Goal: Information Seeking & Learning: Find specific fact

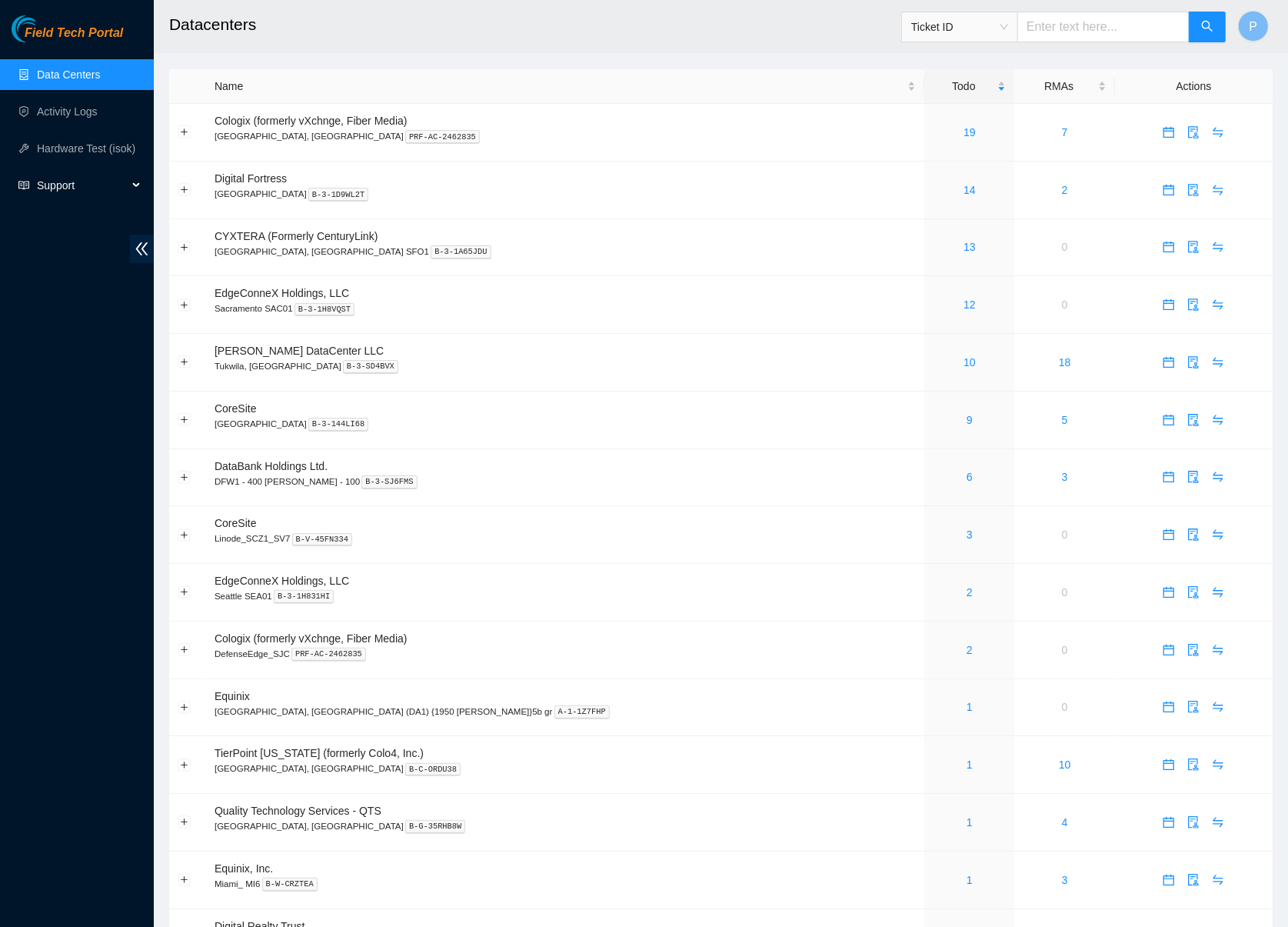
click at [103, 182] on span "Support" at bounding box center [82, 185] width 91 height 30
click at [72, 218] on link "Documentation" at bounding box center [73, 222] width 72 height 12
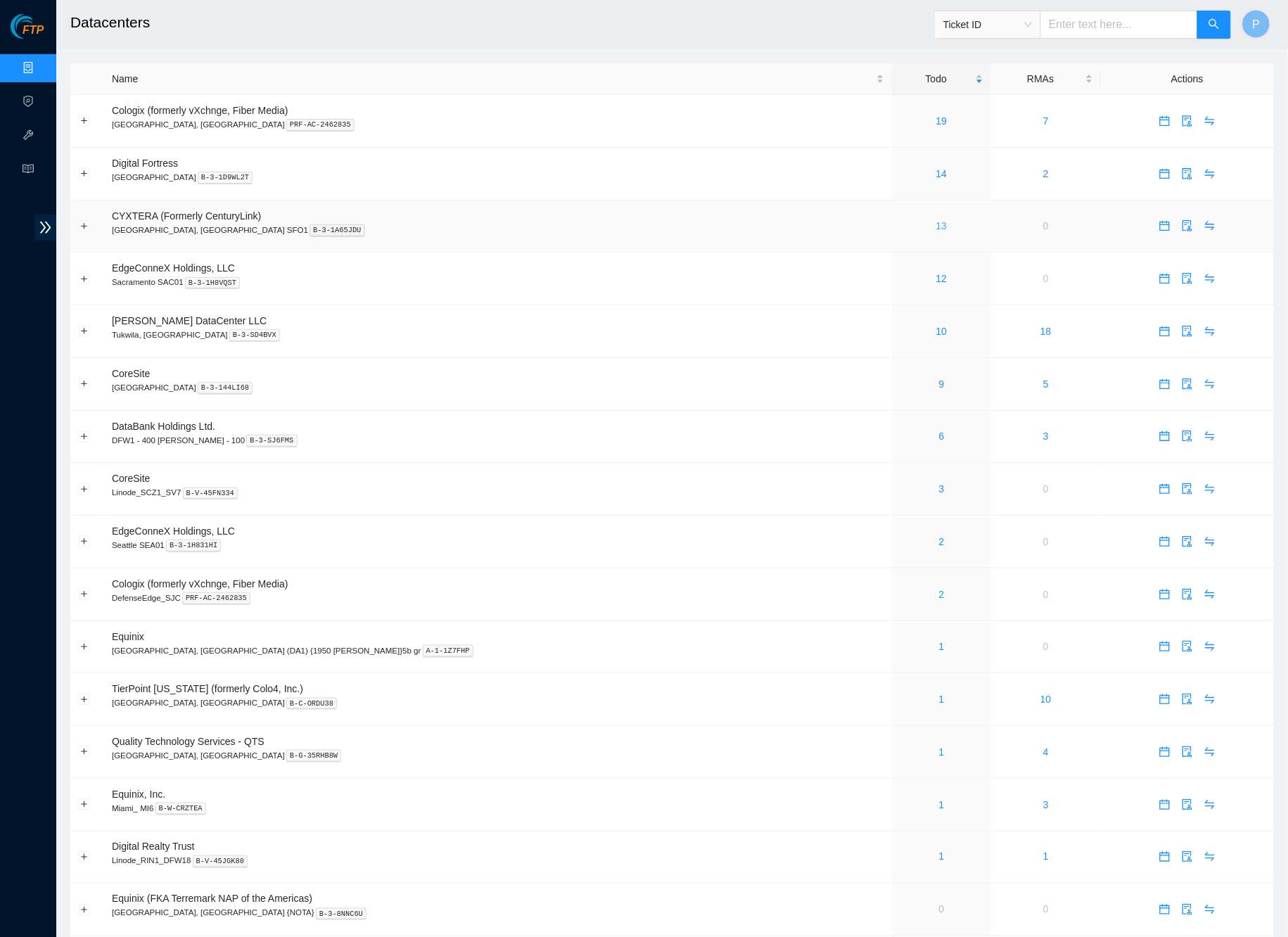
click at [936, 227] on link "13" at bounding box center [942, 226] width 11 height 11
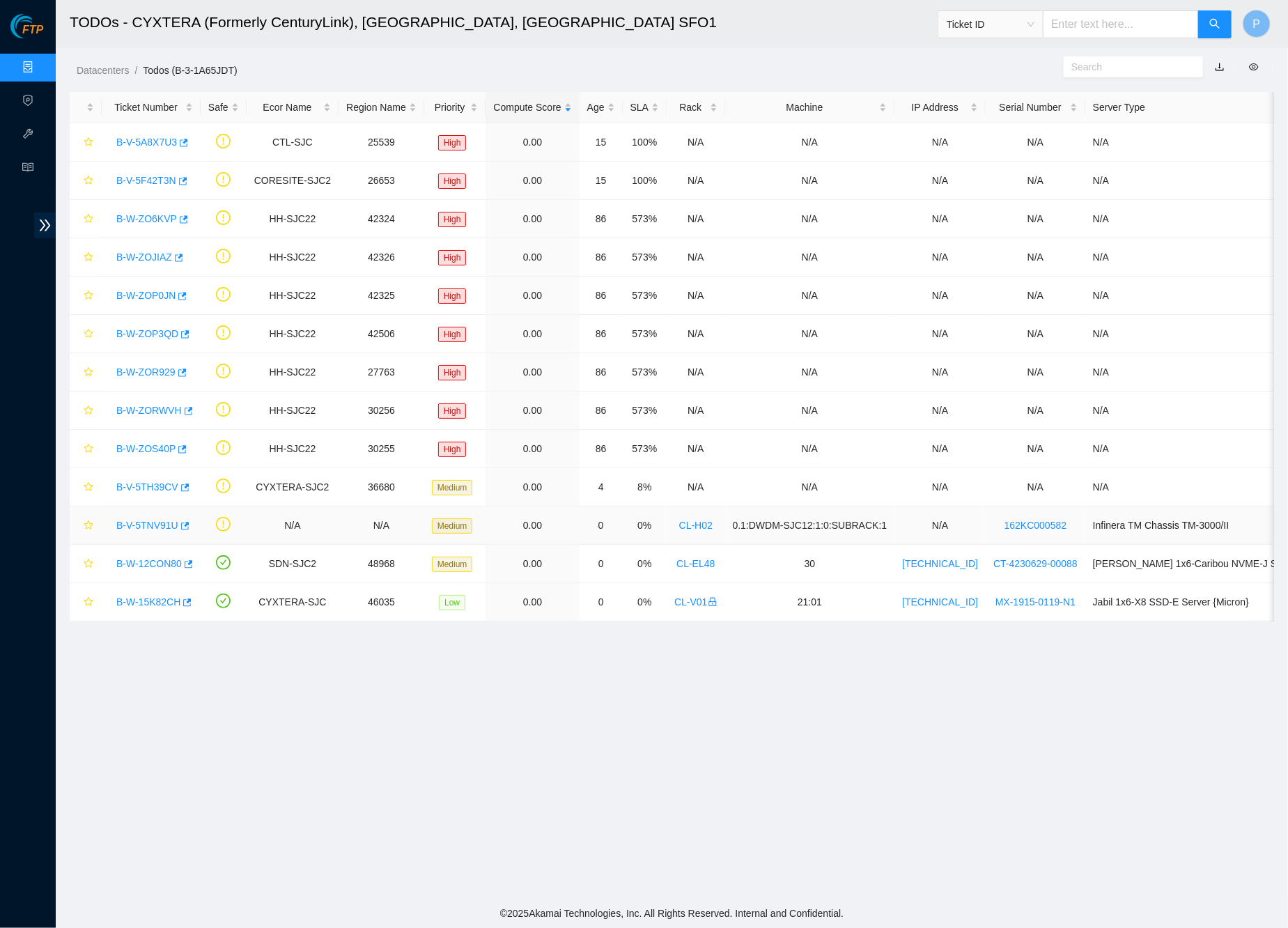
click at [155, 522] on link "B-V-5TNV91U" at bounding box center [147, 525] width 62 height 11
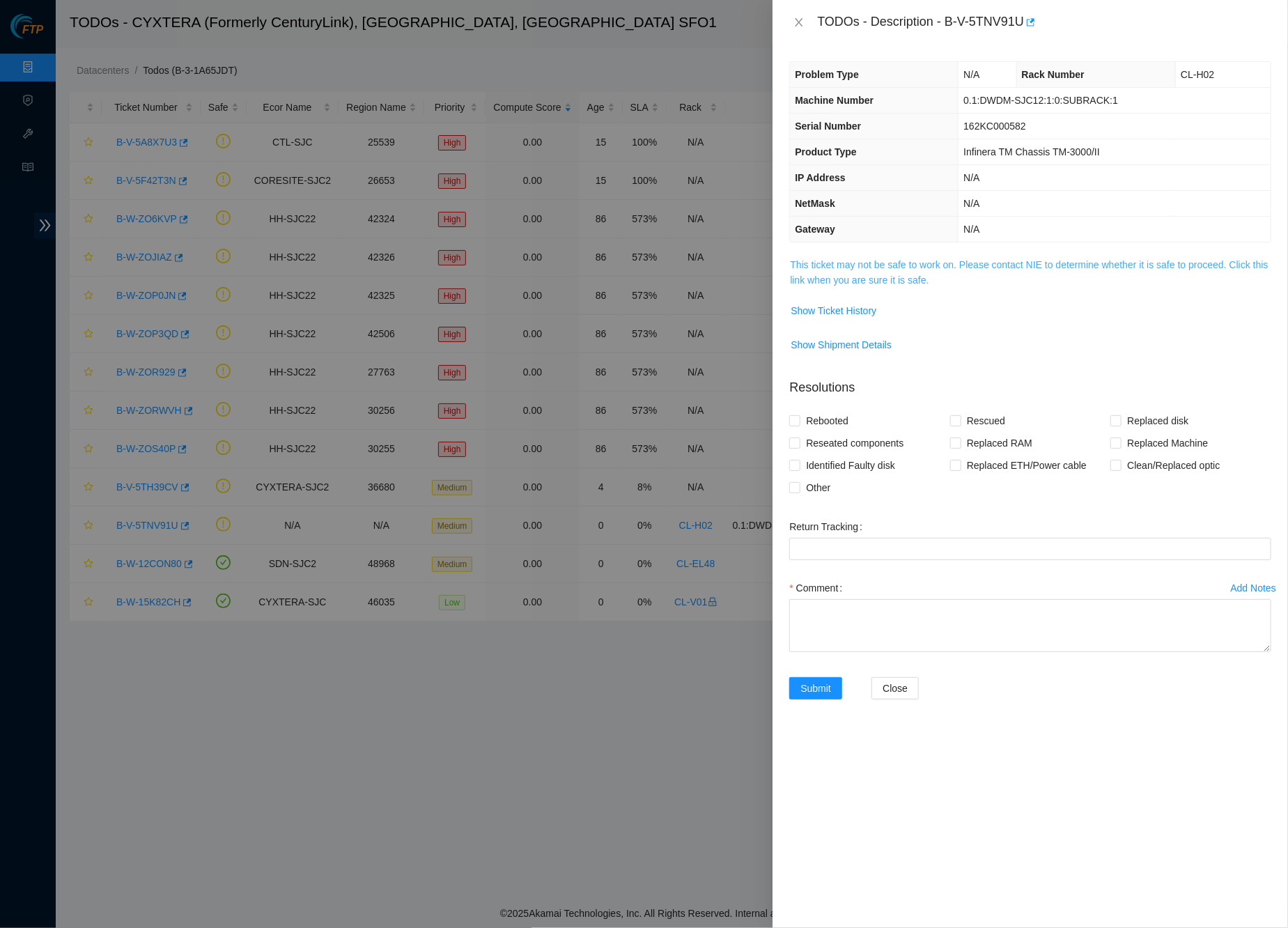
click at [976, 261] on link "This ticket may not be safe to work on. Please contact NIE to determine whether…" at bounding box center [1028, 272] width 478 height 27
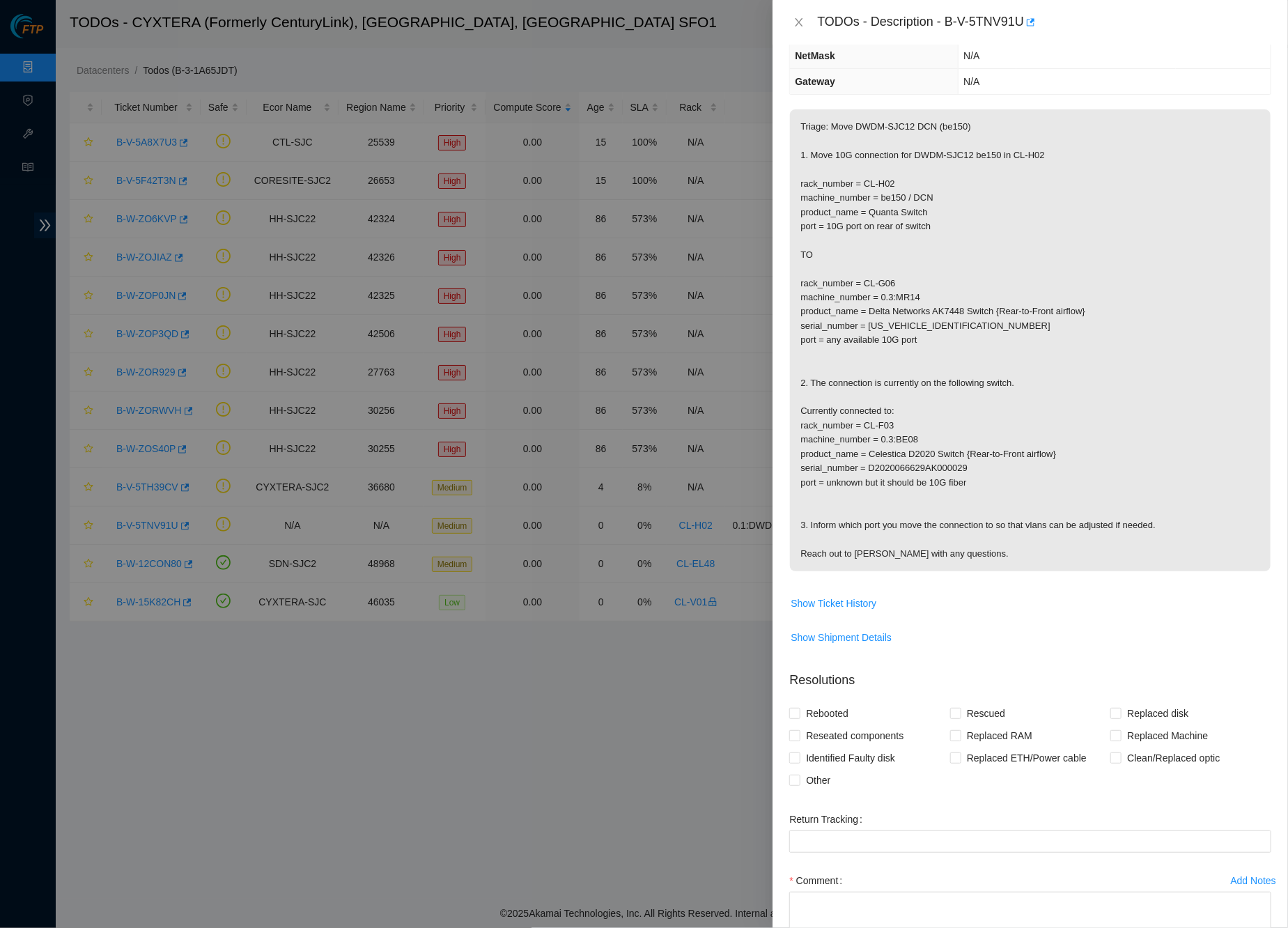
scroll to position [155, 0]
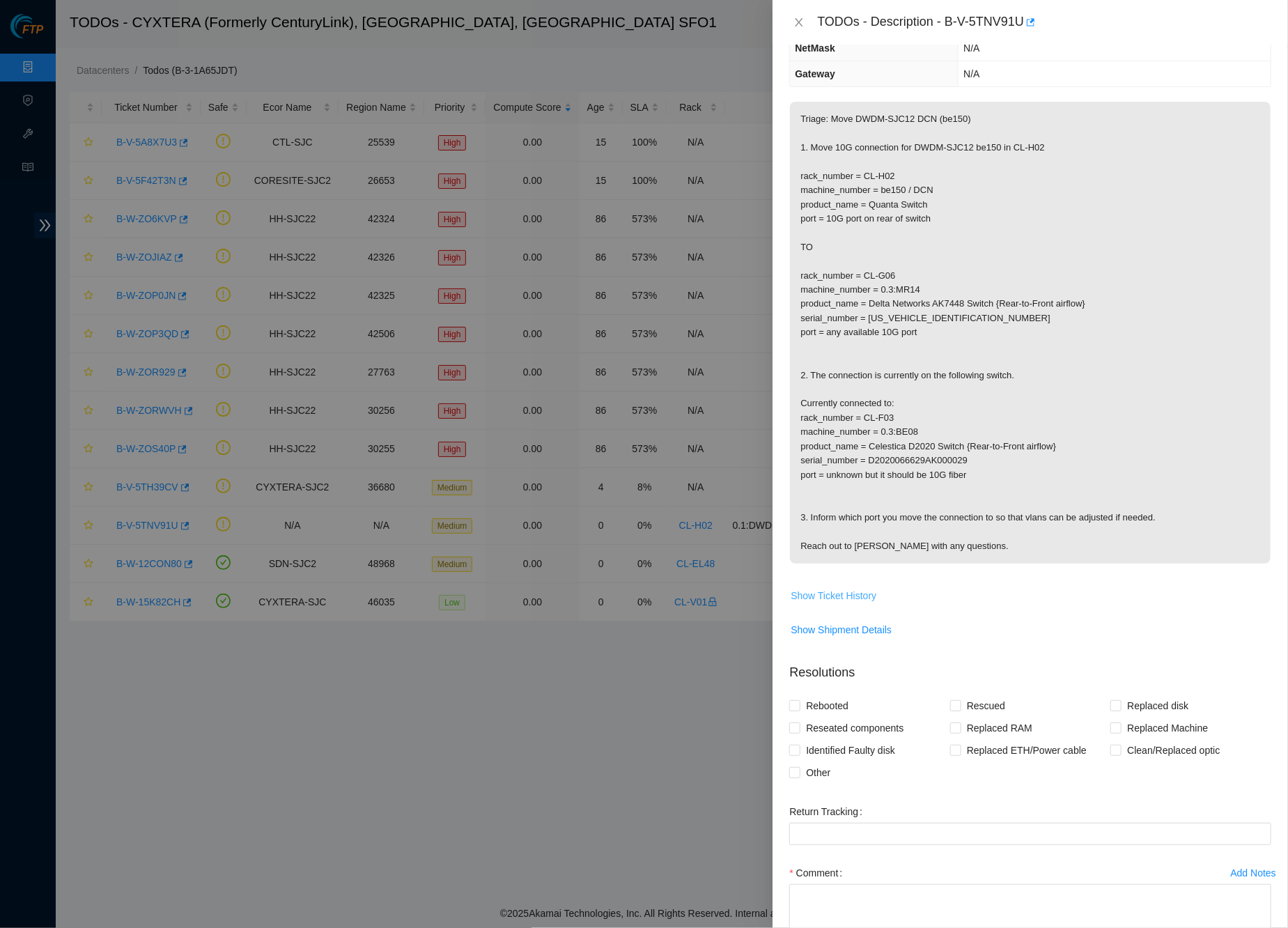
click at [813, 584] on button "Show Ticket History" at bounding box center [833, 595] width 87 height 22
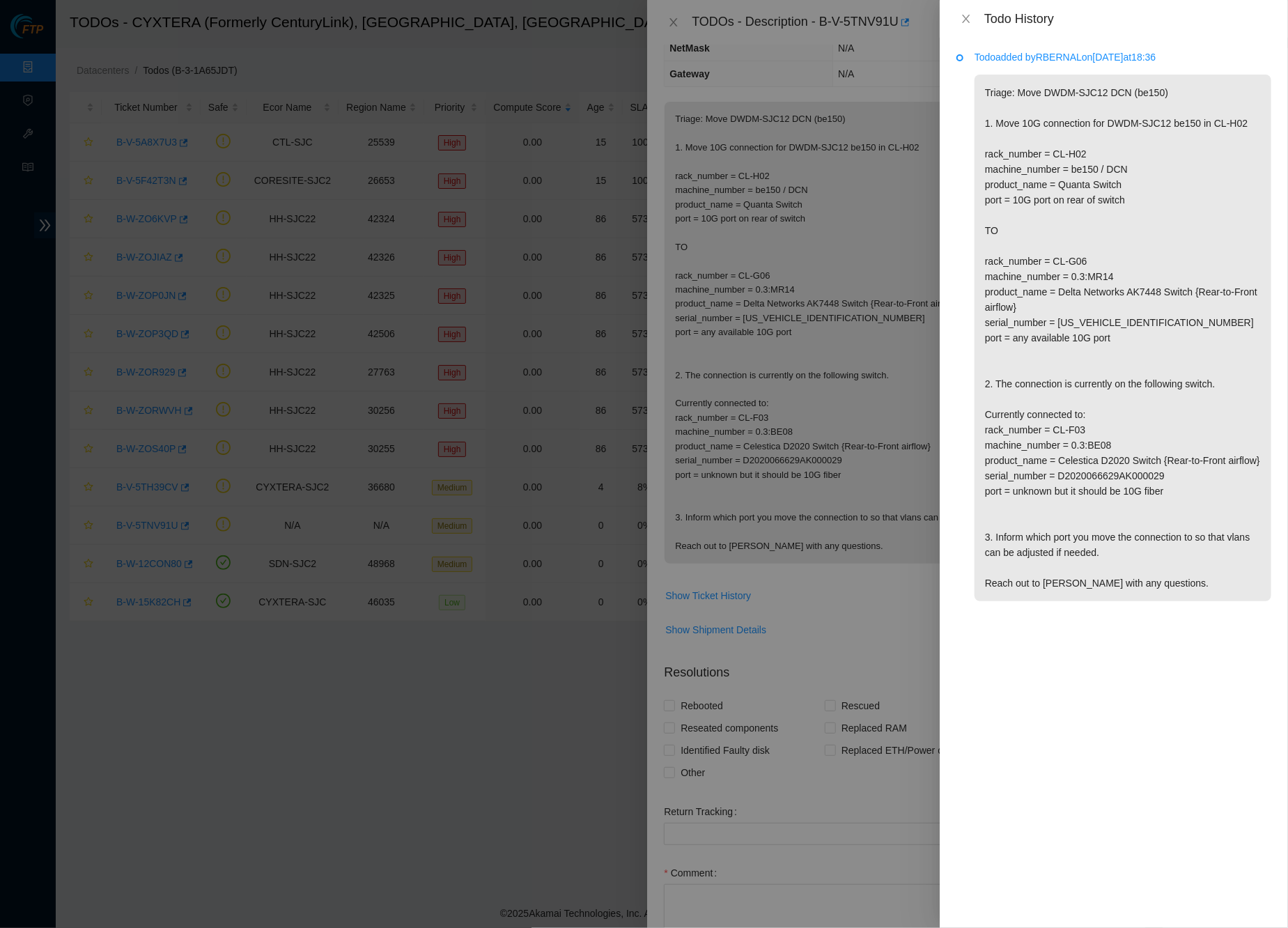
click at [954, 16] on div "Todo History" at bounding box center [1114, 19] width 348 height 38
click at [967, 16] on icon "close" at bounding box center [965, 19] width 8 height 9
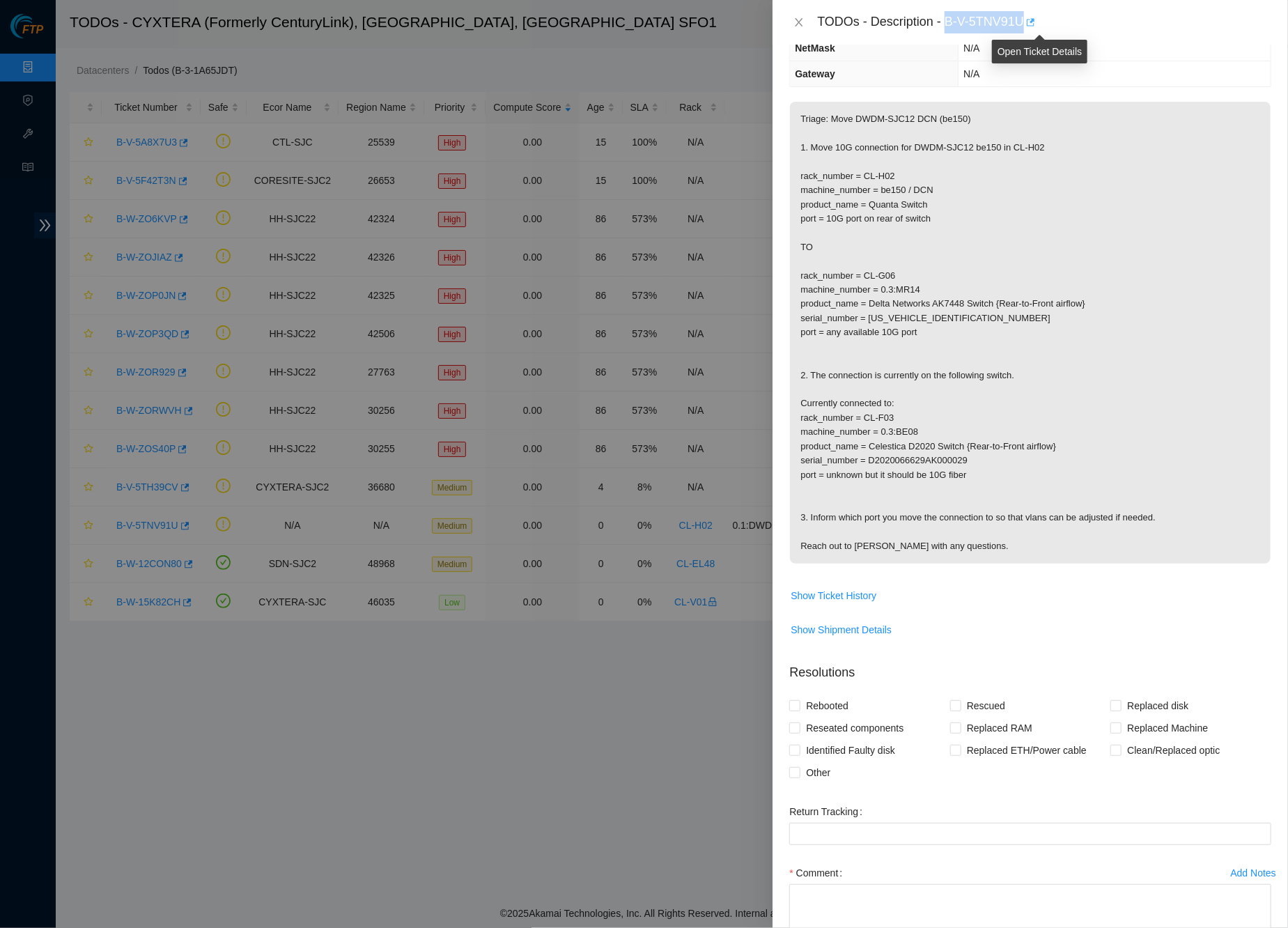
drag, startPoint x: 950, startPoint y: 21, endPoint x: 1036, endPoint y: 20, distance: 86.0
click at [1036, 20] on div "TODOs - Description - B-V-5TNV91U" at bounding box center [1044, 22] width 454 height 22
copy div "B-V-5TNV91U"
click at [1005, 265] on p "Triage: Move DWDM-SJC12 DCN (be150) 1. Move 10G connection for DWDM-SJC12 be150…" at bounding box center [1030, 333] width 480 height 462
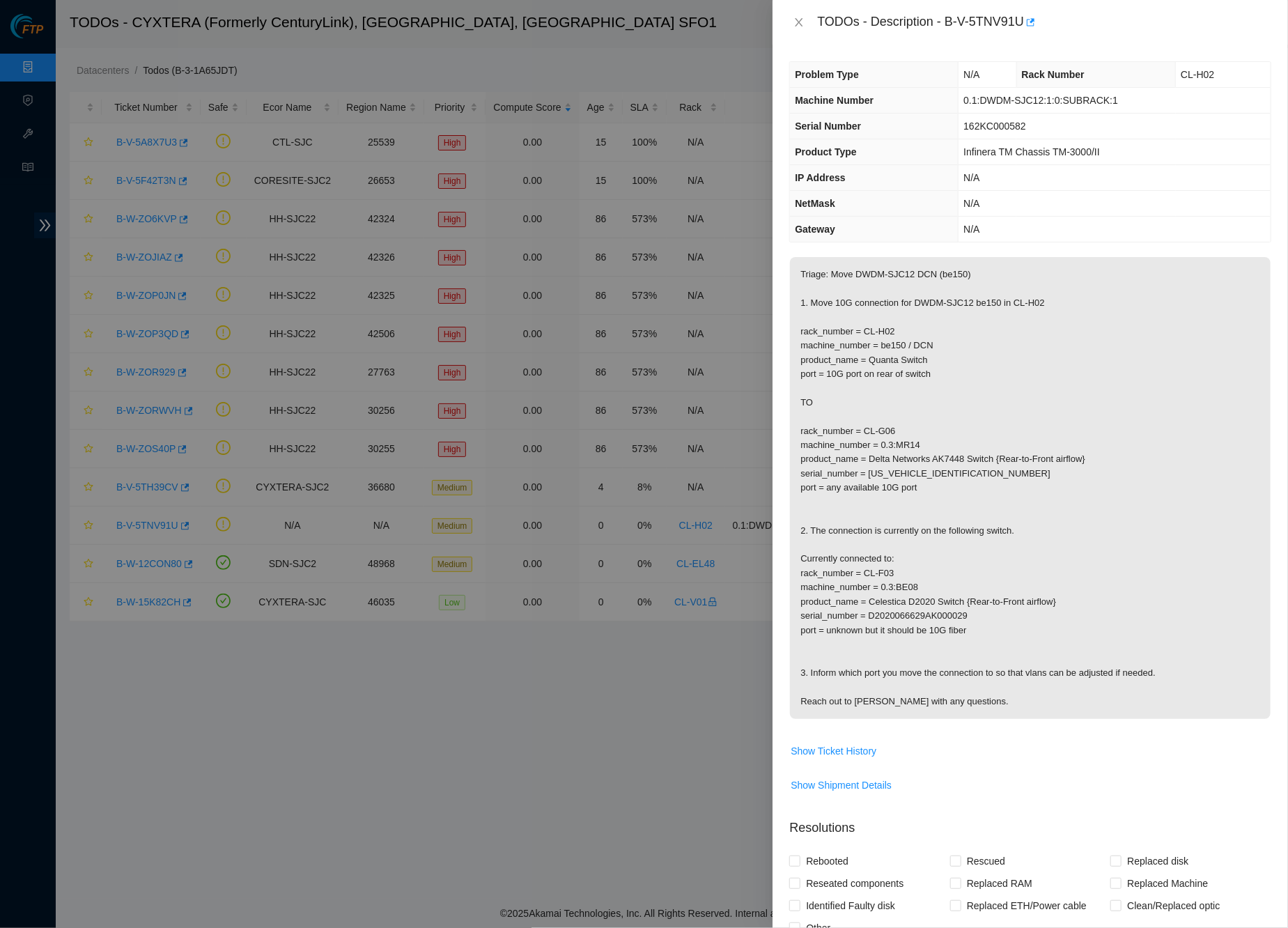
scroll to position [0, 0]
click at [1084, 348] on p "Triage: Move DWDM-SJC12 DCN (be150) 1. Move 10G connection for DWDM-SJC12 be150…" at bounding box center [1030, 488] width 480 height 462
click at [1023, 381] on p "Triage: Move DWDM-SJC12 DCN (be150) 1. Move 10G connection for DWDM-SJC12 be150…" at bounding box center [1030, 488] width 480 height 462
click at [800, 11] on div "TODOs - Description - B-V-5TNV91U" at bounding box center [1030, 22] width 482 height 22
click at [800, 13] on div "TODOs - Description - B-V-5TNV91U" at bounding box center [1030, 22] width 482 height 22
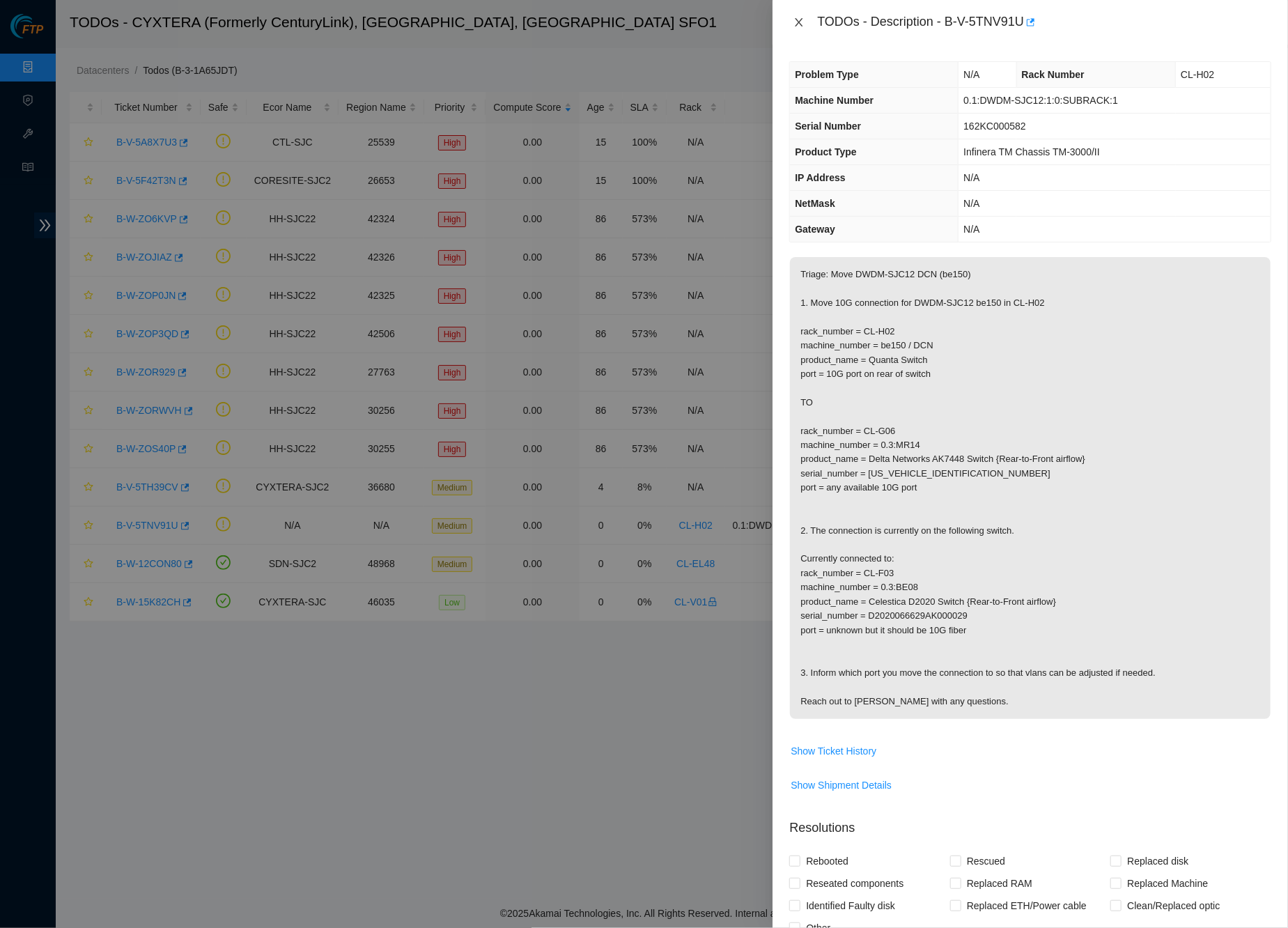
click at [802, 27] on icon "close" at bounding box center [799, 22] width 11 height 11
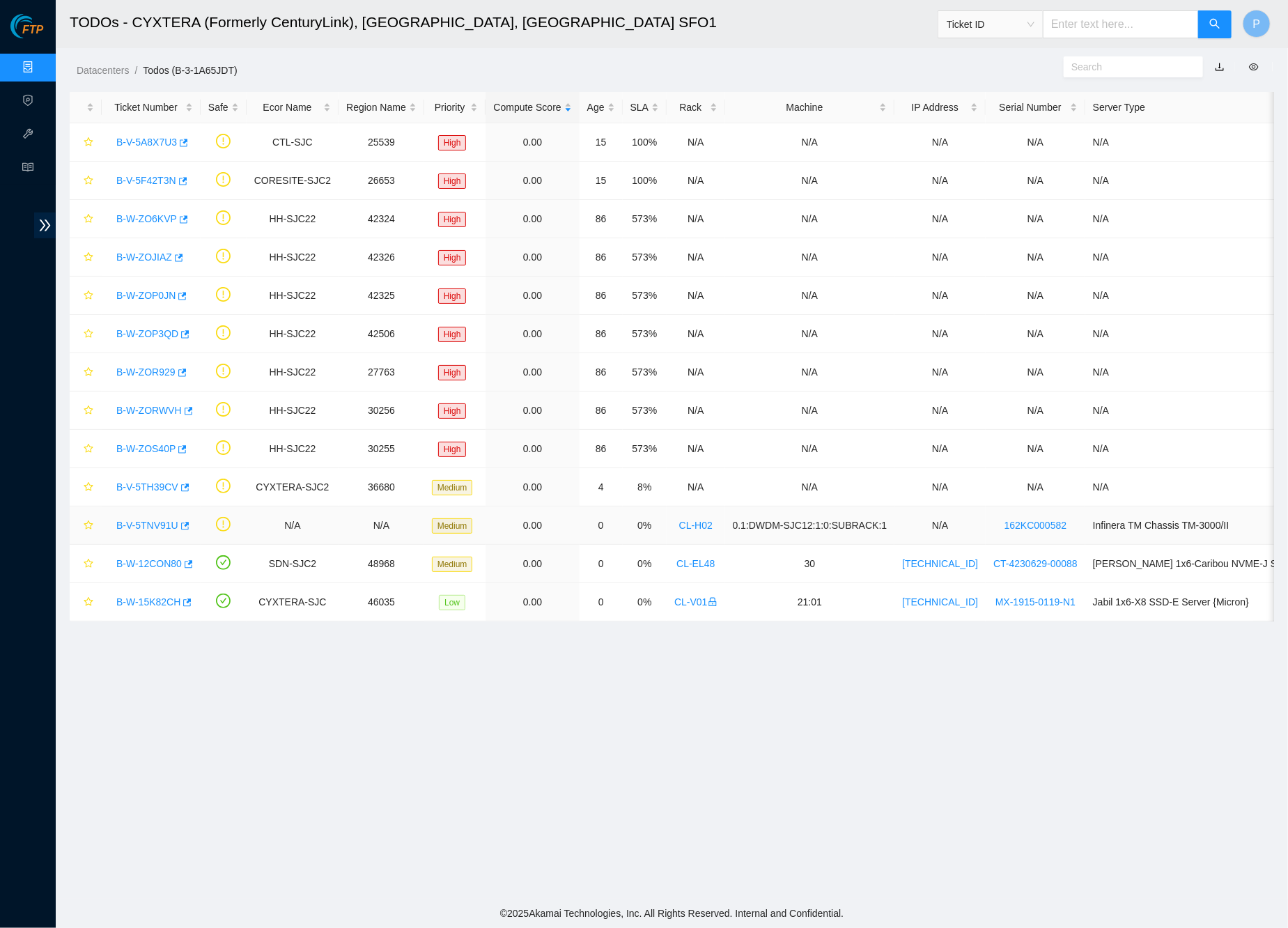
click at [157, 525] on link "B-V-5TNV91U" at bounding box center [147, 525] width 62 height 11
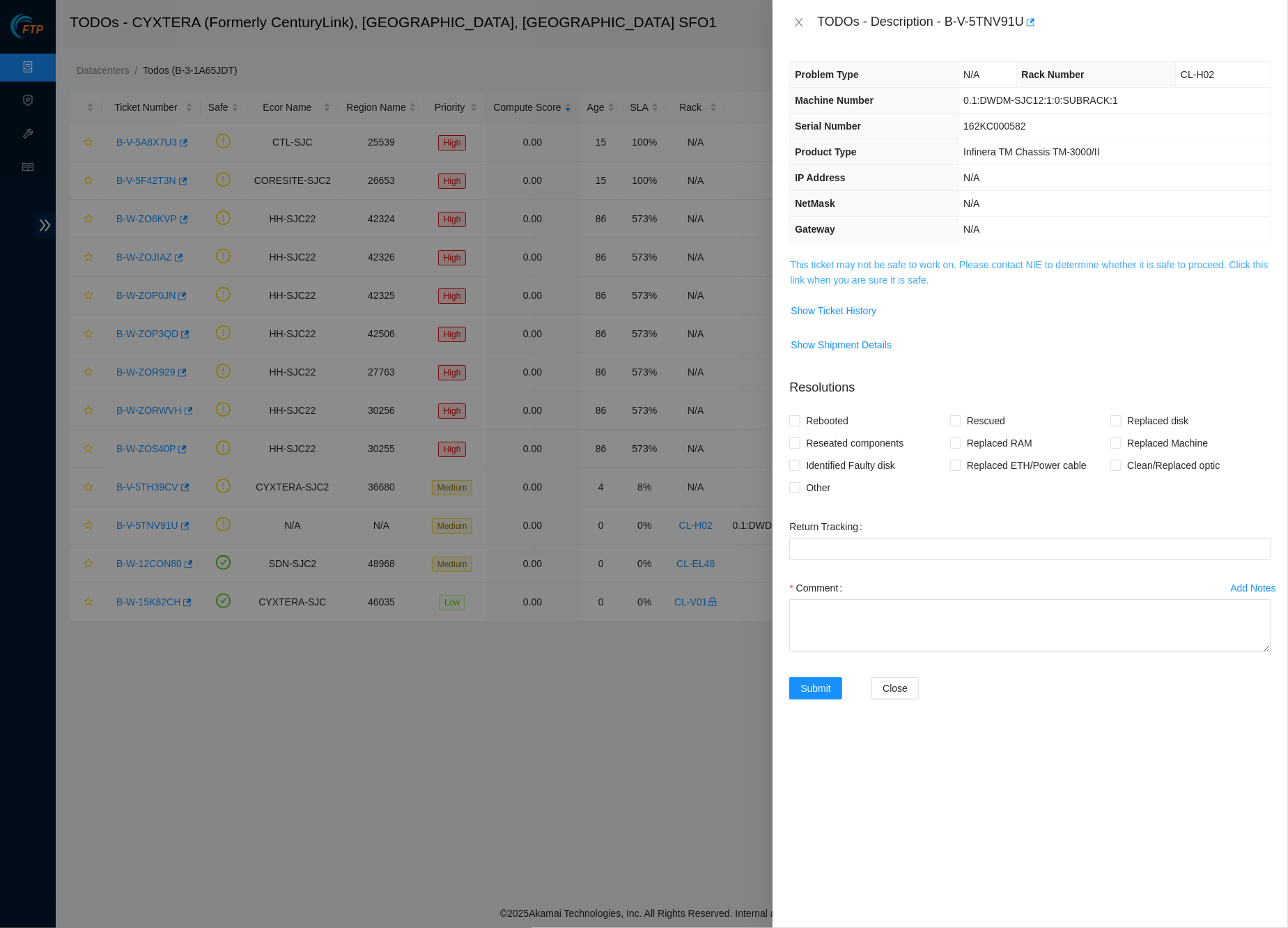
click at [946, 277] on link "This ticket may not be safe to work on. Please contact NIE to determine whether…" at bounding box center [1028, 272] width 478 height 27
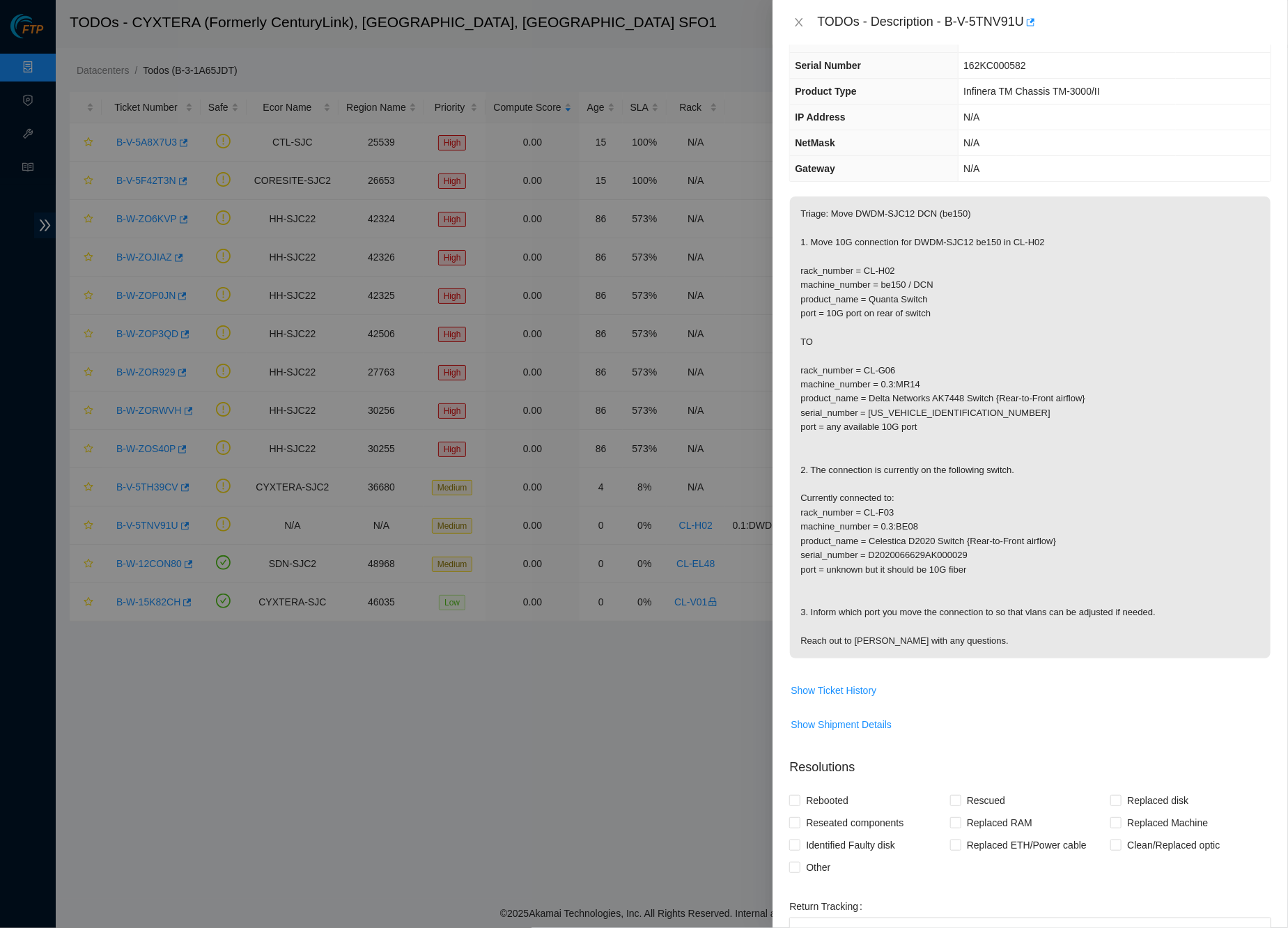
scroll to position [43, 0]
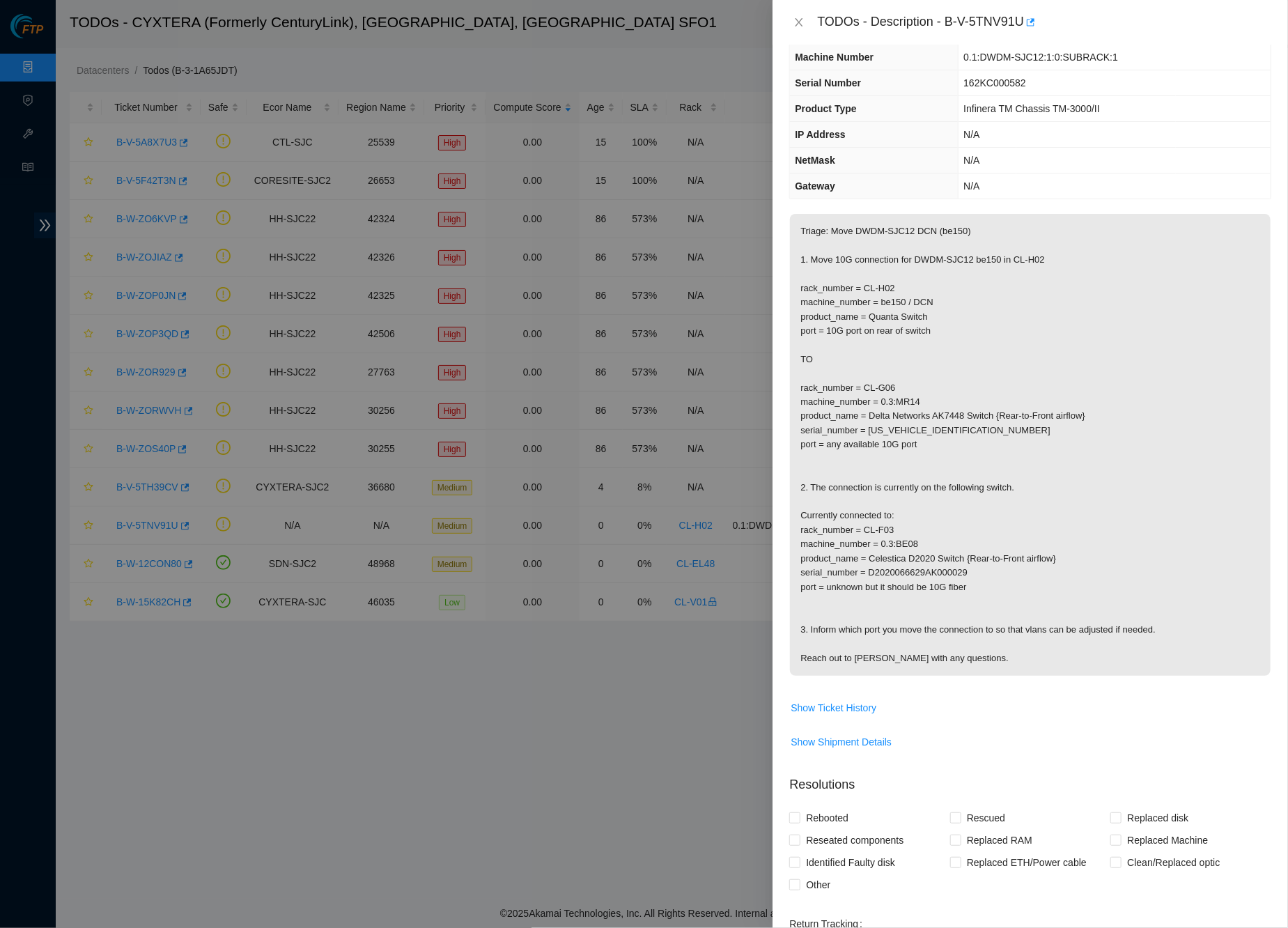
click at [994, 417] on p "Triage: Move DWDM-SJC12 DCN (be150) 1. Move 10G connection for DWDM-SJC12 be150…" at bounding box center [1030, 444] width 480 height 462
drag, startPoint x: 954, startPoint y: 327, endPoint x: 795, endPoint y: 283, distance: 165.0
click at [795, 283] on p "Triage: Move DWDM-SJC12 DCN (be150) 1. Move 10G connection for DWDM-SJC12 be150…" at bounding box center [1030, 444] width 480 height 462
copy p "rack_number = CL-H02 machine_number = be150 / DCN product_name = Quanta Switch …"
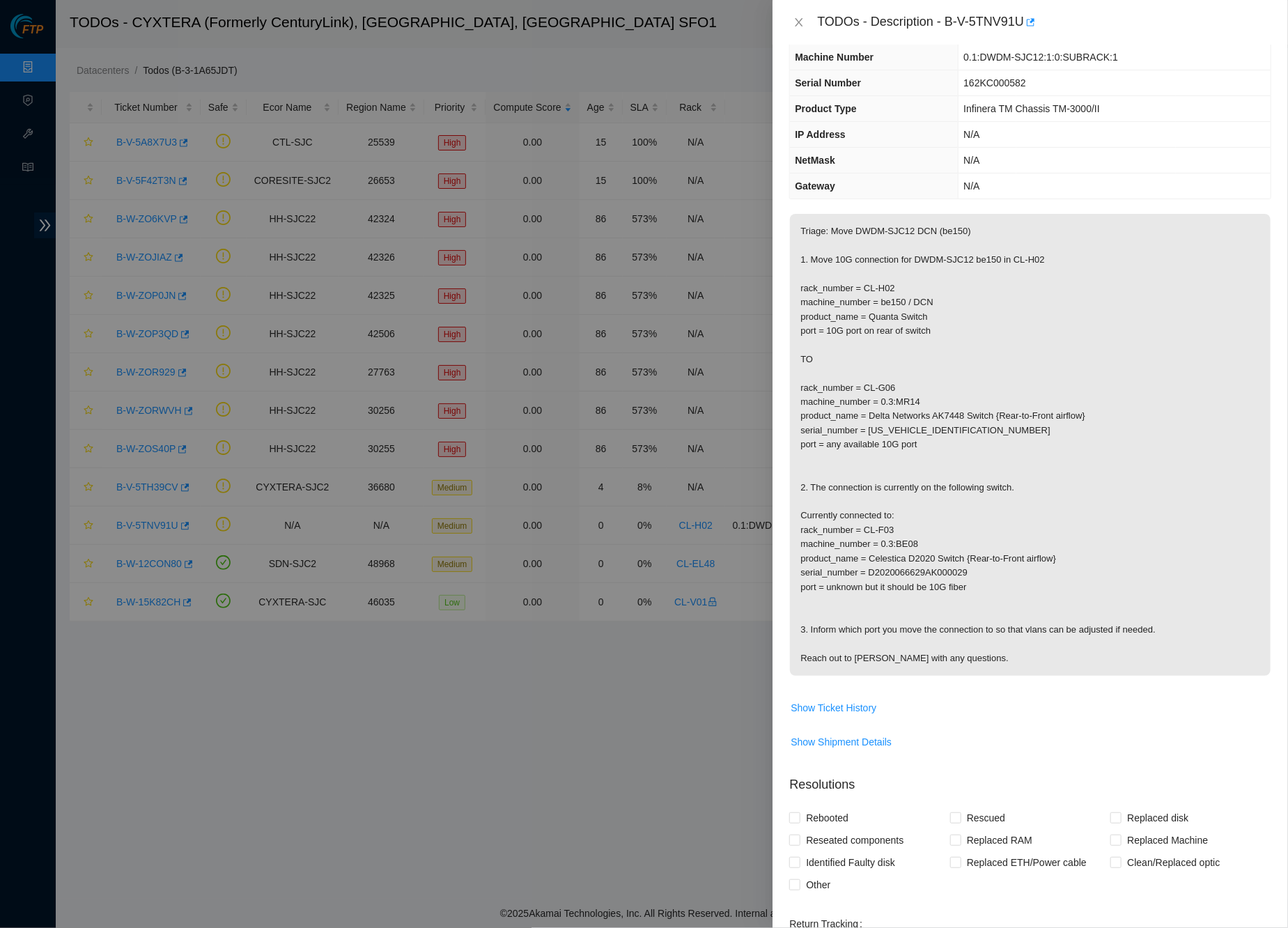
click at [1020, 451] on p "Triage: Move DWDM-SJC12 DCN (be150) 1. Move 10G connection for DWDM-SJC12 be150…" at bounding box center [1030, 444] width 480 height 462
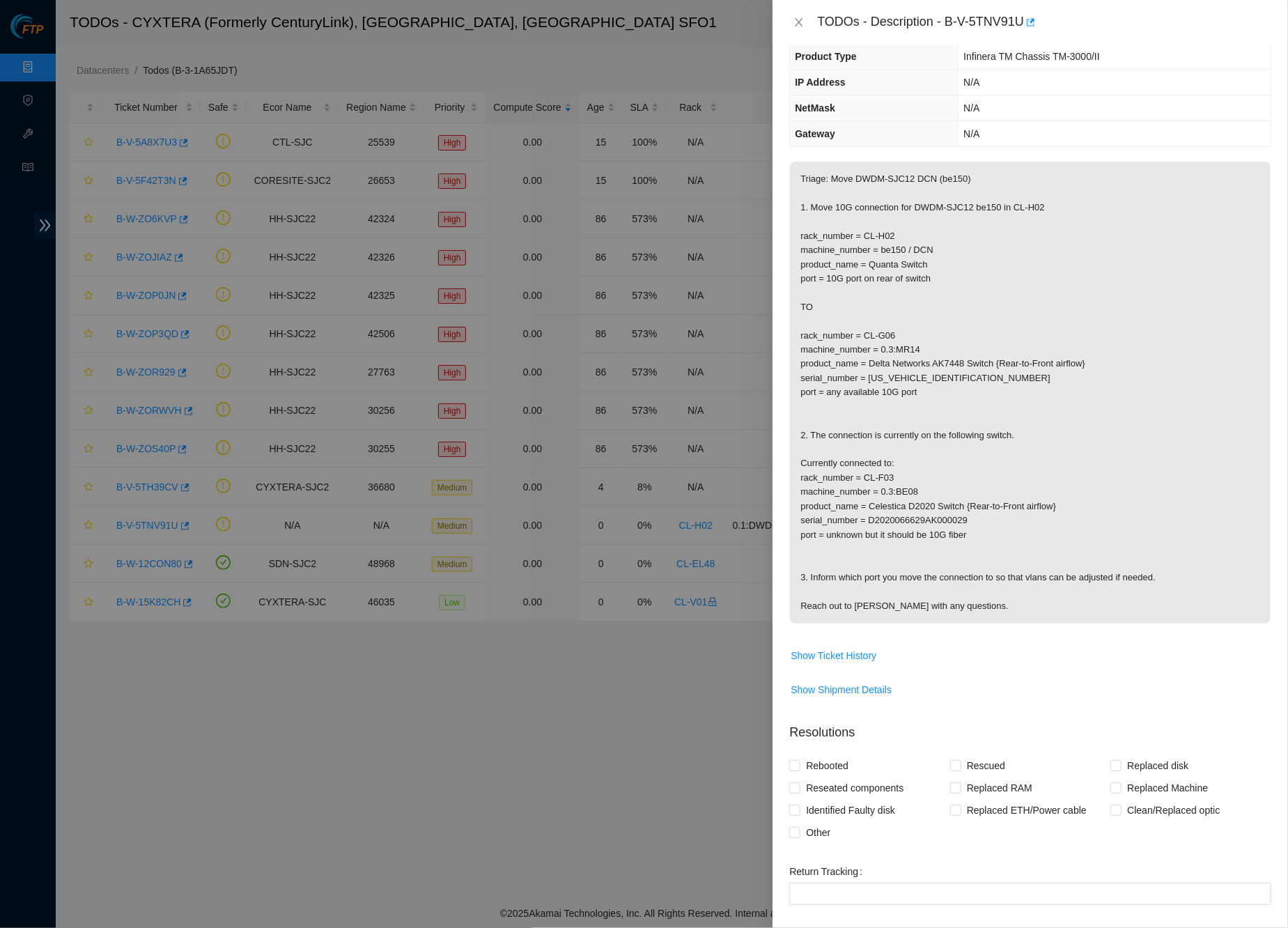
scroll to position [101, 0]
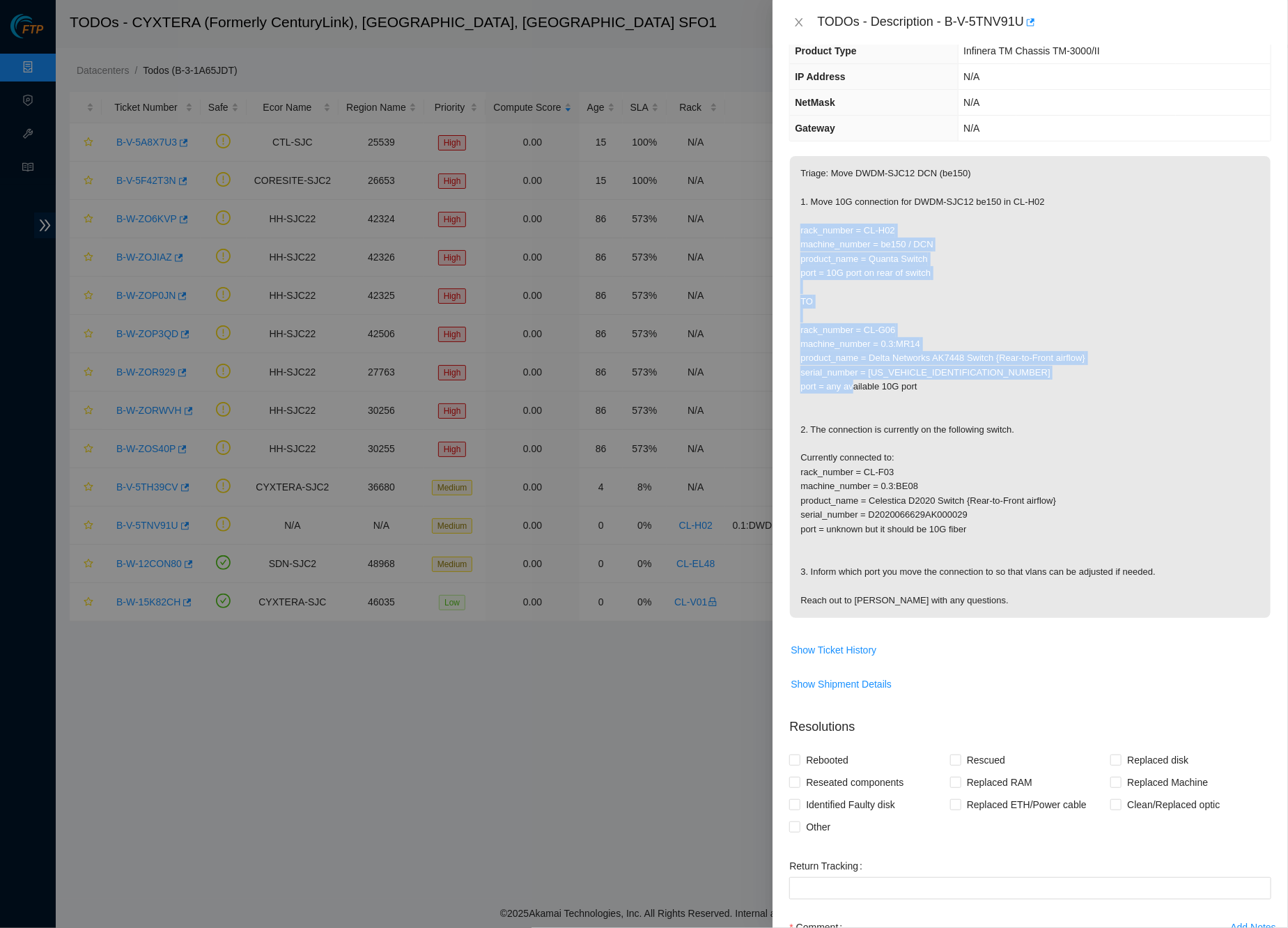
drag, startPoint x: 930, startPoint y: 382, endPoint x: 796, endPoint y: 222, distance: 208.7
click at [796, 222] on p "Triage: Move DWDM-SJC12 DCN (be150) 1. Move 10G connection for DWDM-SJC12 be150…" at bounding box center [1030, 387] width 480 height 462
copy p "rack_number = CL-H02 machine_number = be150 / DCN product_name = Quanta Switch …"
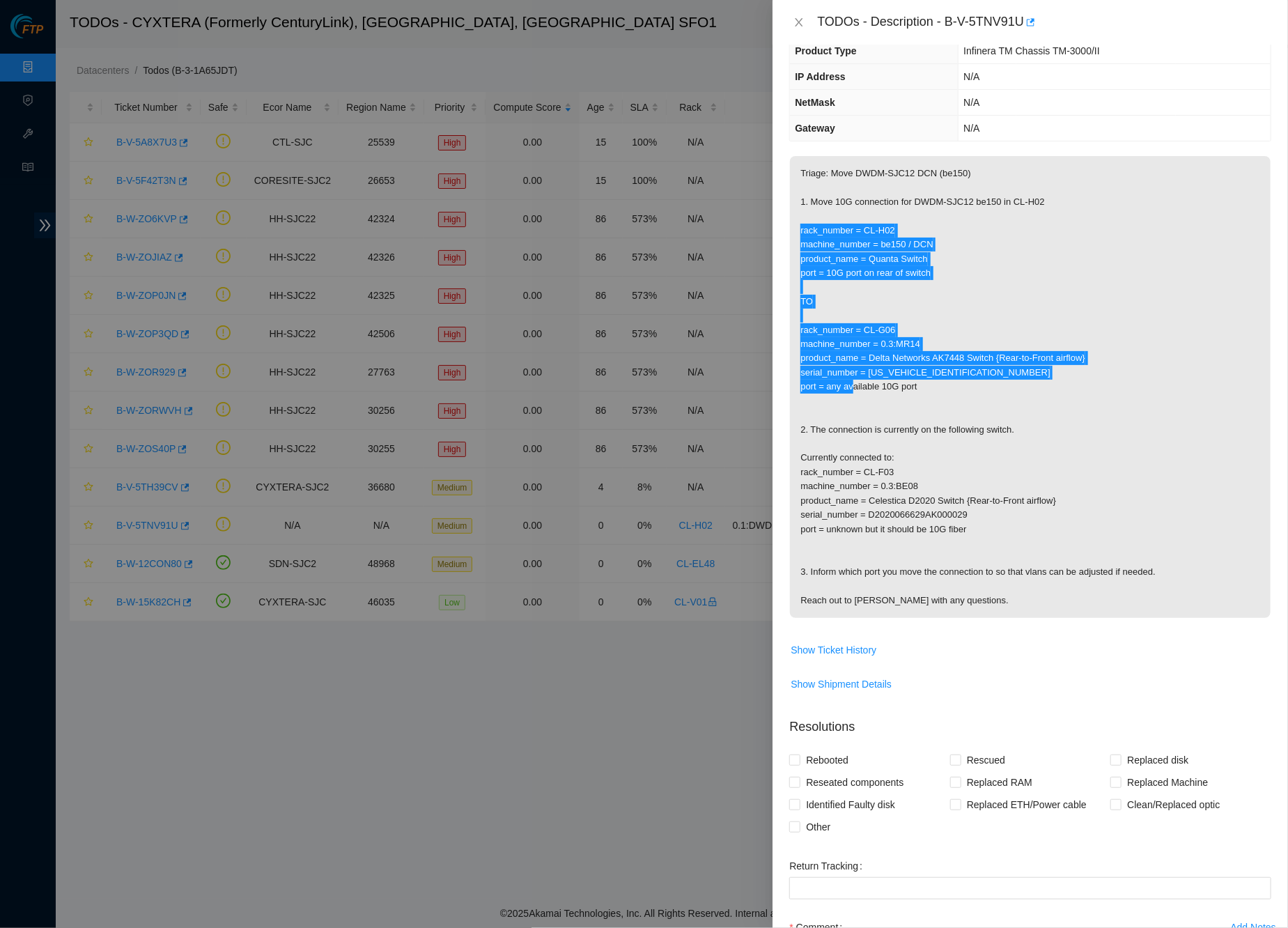
drag, startPoint x: 783, startPoint y: 764, endPoint x: 1054, endPoint y: 259, distance: 573.1
click at [1054, 259] on p "Triage: Move DWDM-SJC12 DCN (be150) 1. Move 10G connection for DWDM-SJC12 be150…" at bounding box center [1030, 387] width 480 height 462
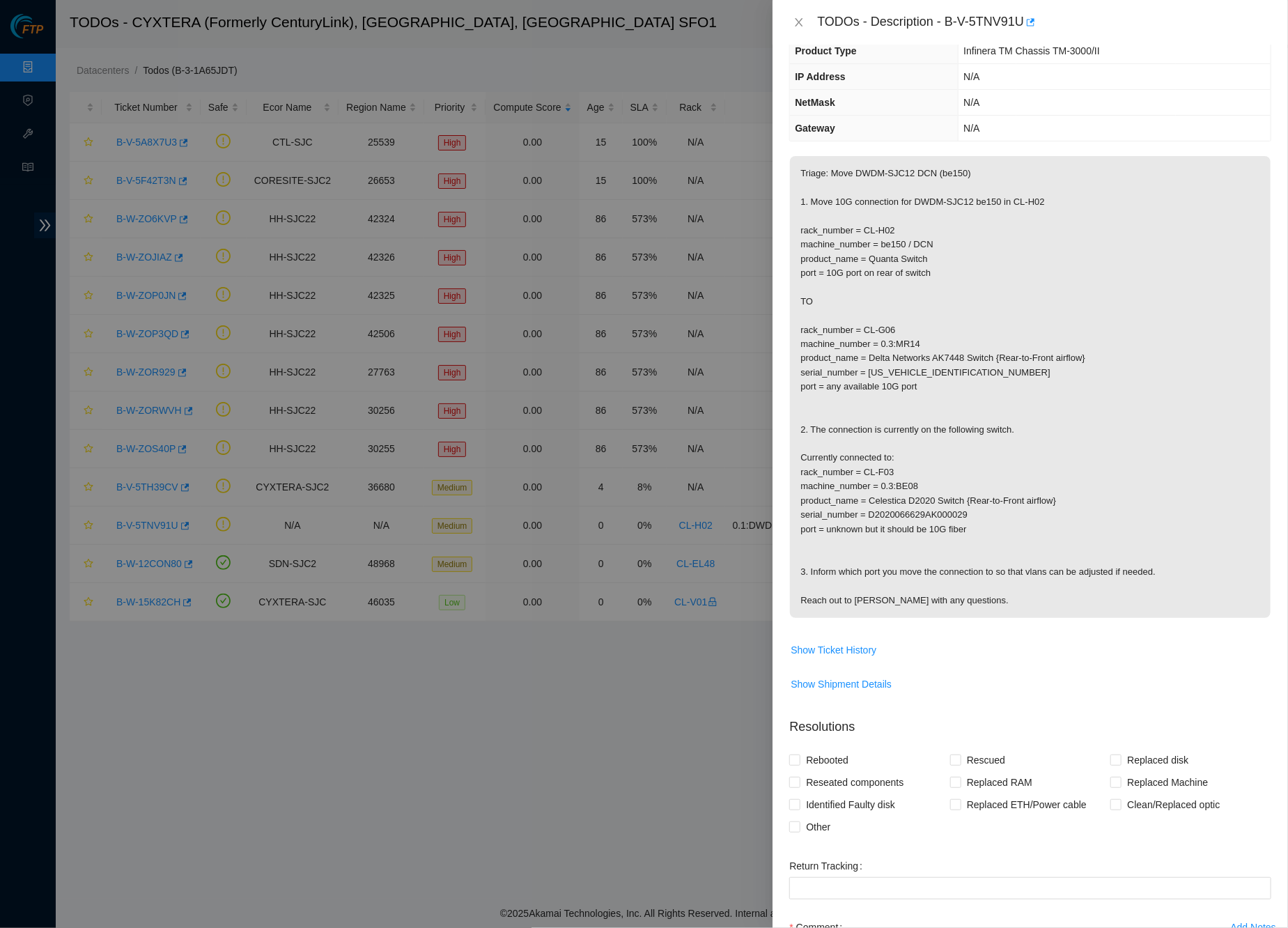
click at [909, 207] on p "Triage: Move DWDM-SJC12 DCN (be150) 1. Move 10G connection for DWDM-SJC12 be150…" at bounding box center [1030, 387] width 480 height 462
click at [801, 24] on icon "close" at bounding box center [799, 22] width 8 height 9
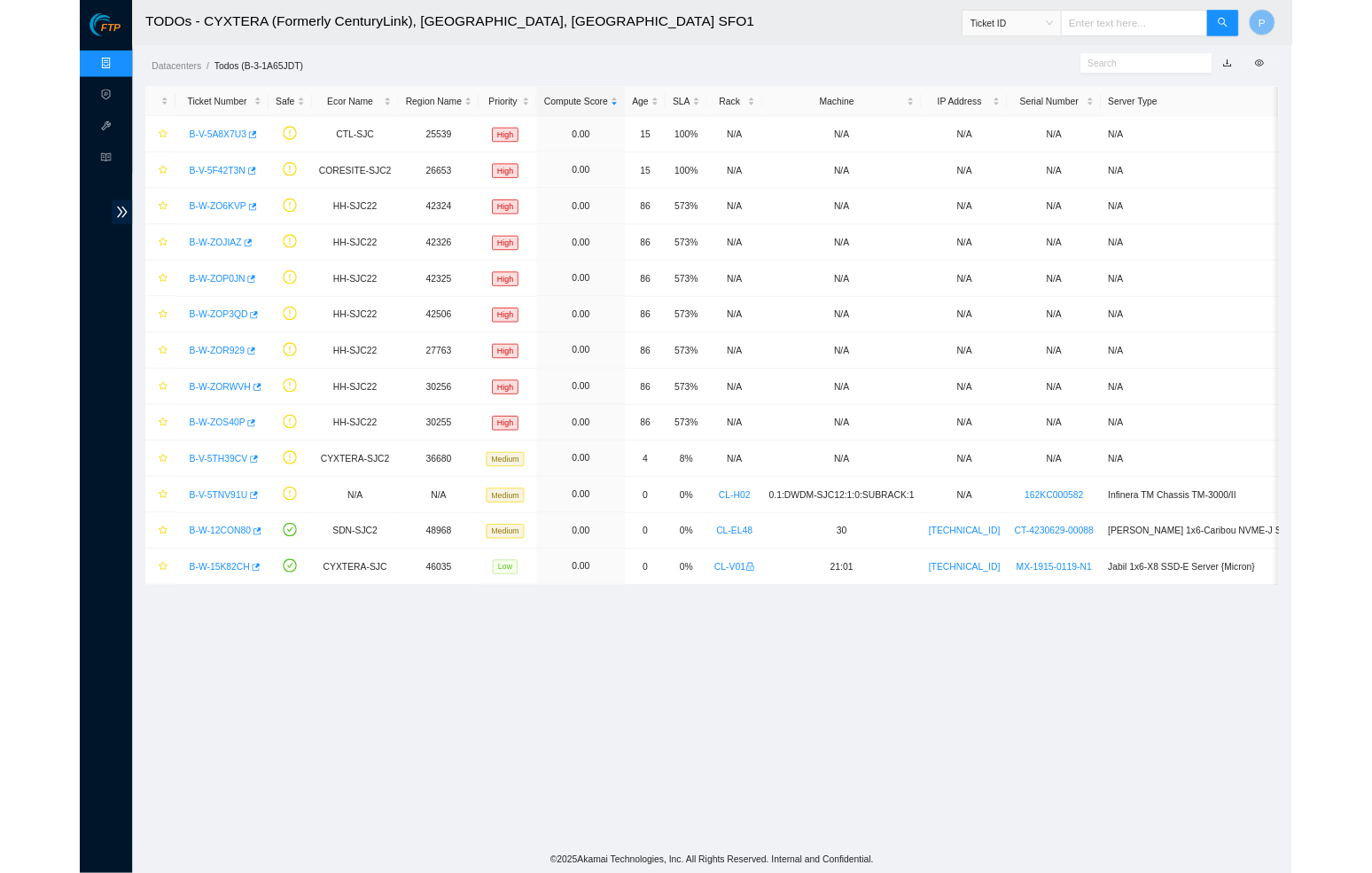
scroll to position [0, 0]
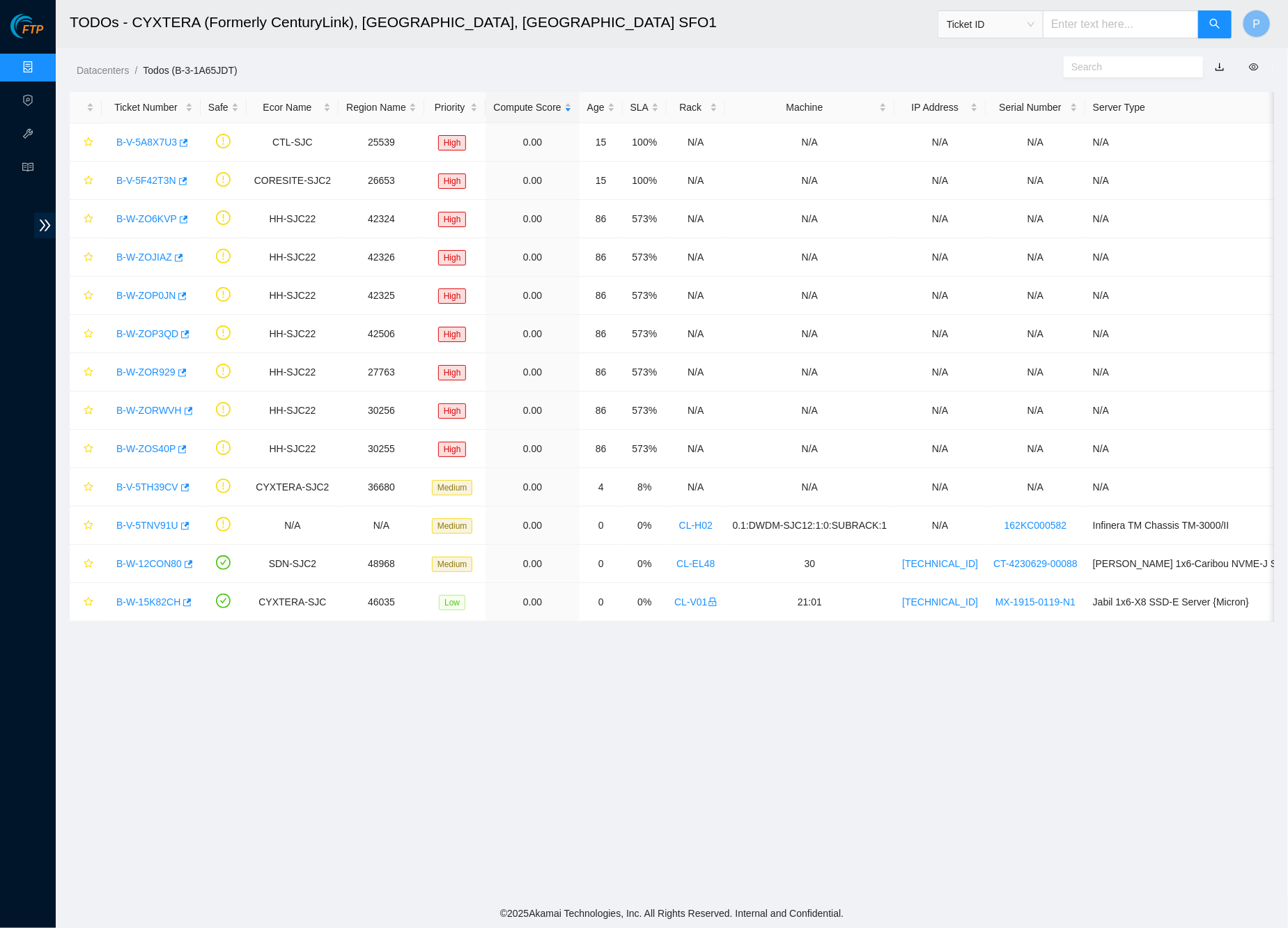
click at [998, 24] on span "Ticket ID" at bounding box center [991, 24] width 88 height 21
click at [983, 136] on div "Serial Number" at bounding box center [989, 141] width 89 height 16
click at [1078, 22] on input "text" at bounding box center [1120, 24] width 156 height 27
paste input "MX-2037-0011"
type input "MX-2037-0011"
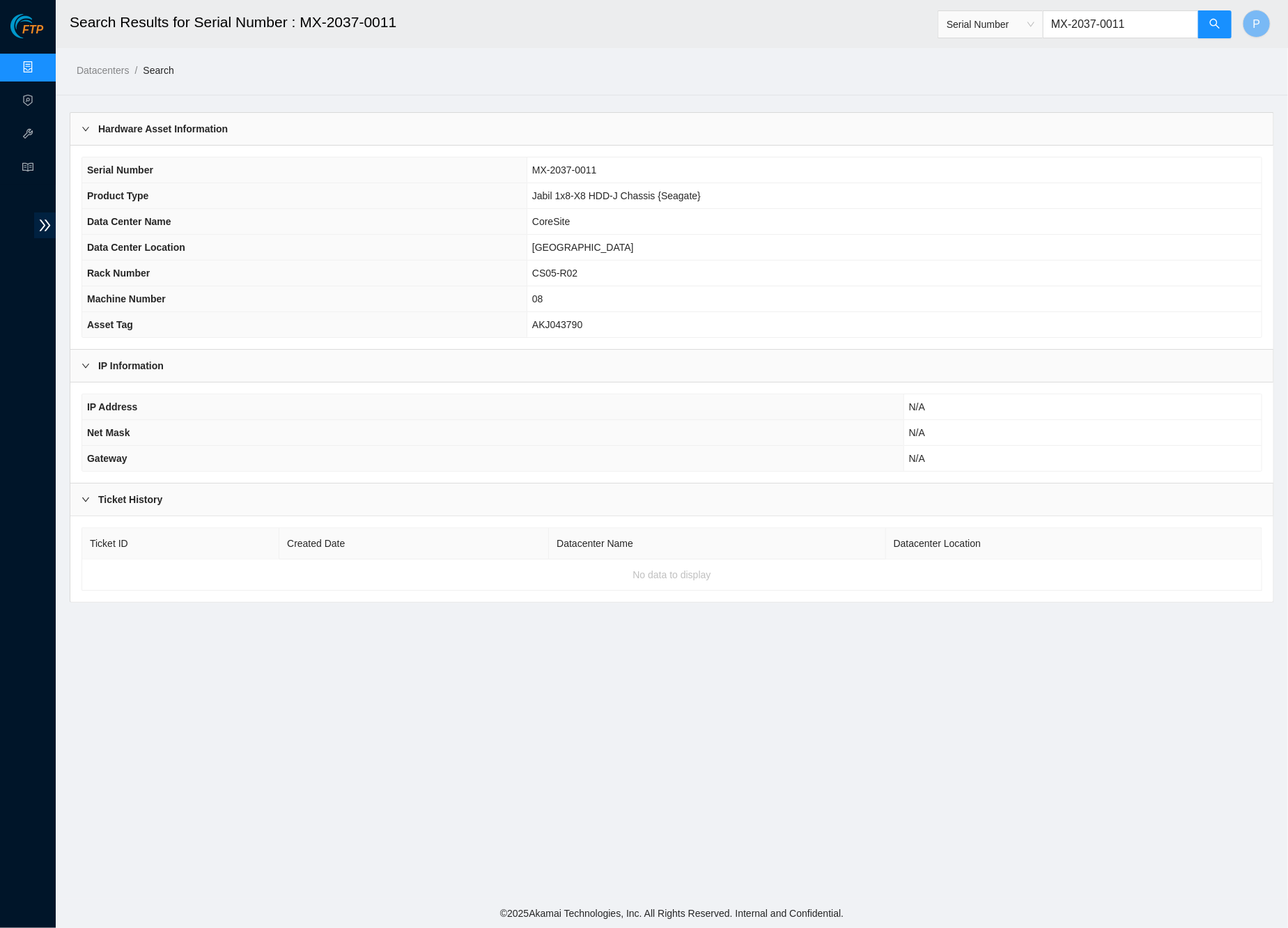
click at [592, 270] on td "CS05-R02" at bounding box center [894, 273] width 735 height 26
drag, startPoint x: 595, startPoint y: 272, endPoint x: 527, endPoint y: 272, distance: 68.0
click at [527, 272] on td "CS05-R02" at bounding box center [894, 273] width 735 height 26
copy span "CS05-R02"
click at [1087, 30] on input "MX-2037-0011" at bounding box center [1120, 24] width 156 height 27
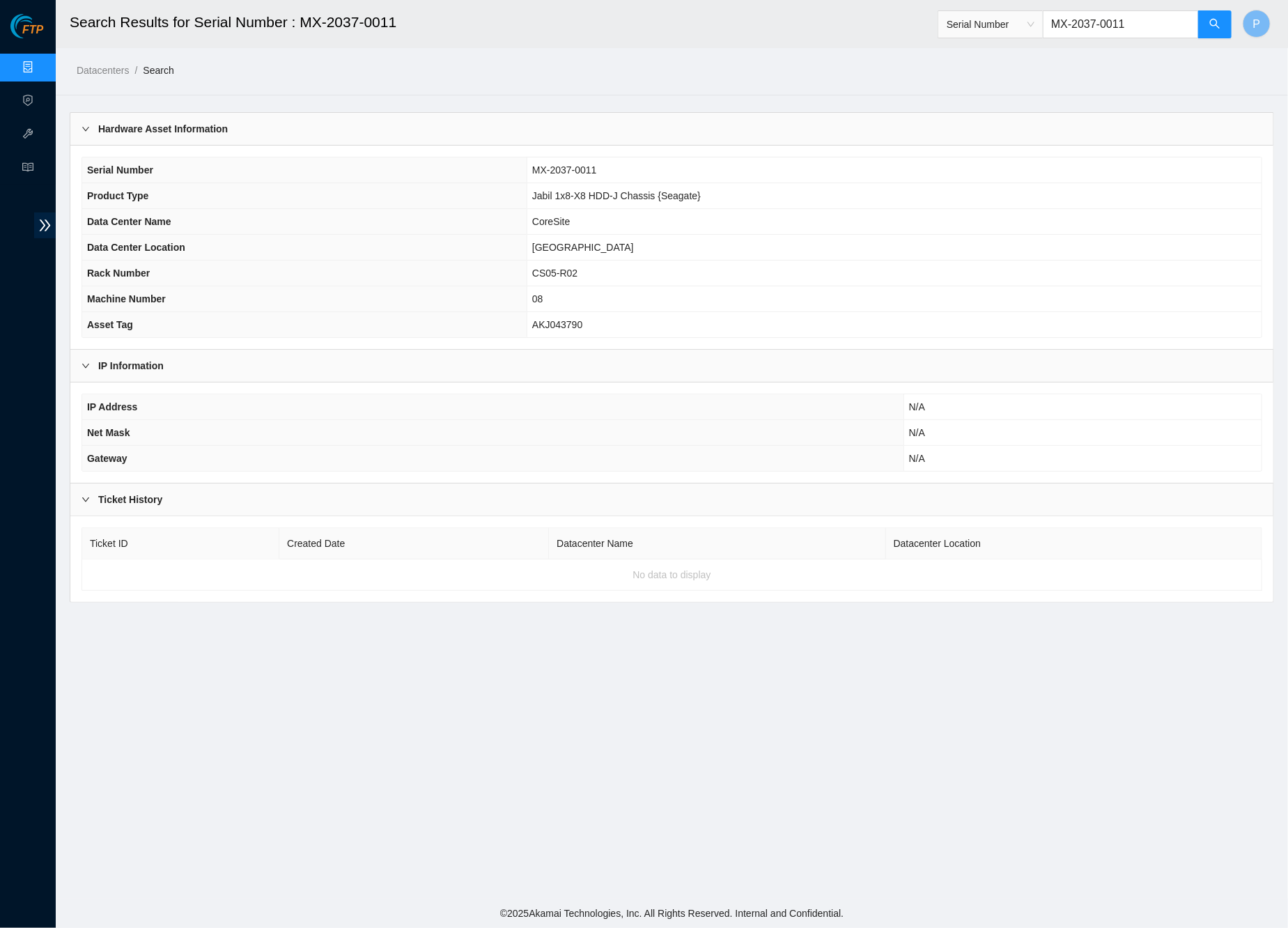
click at [1087, 30] on input "MX-2037-0011" at bounding box center [1120, 24] width 156 height 27
click at [1098, 29] on input "MX-2037-0011" at bounding box center [1120, 24] width 156 height 27
paste input "QTFCA63260070"
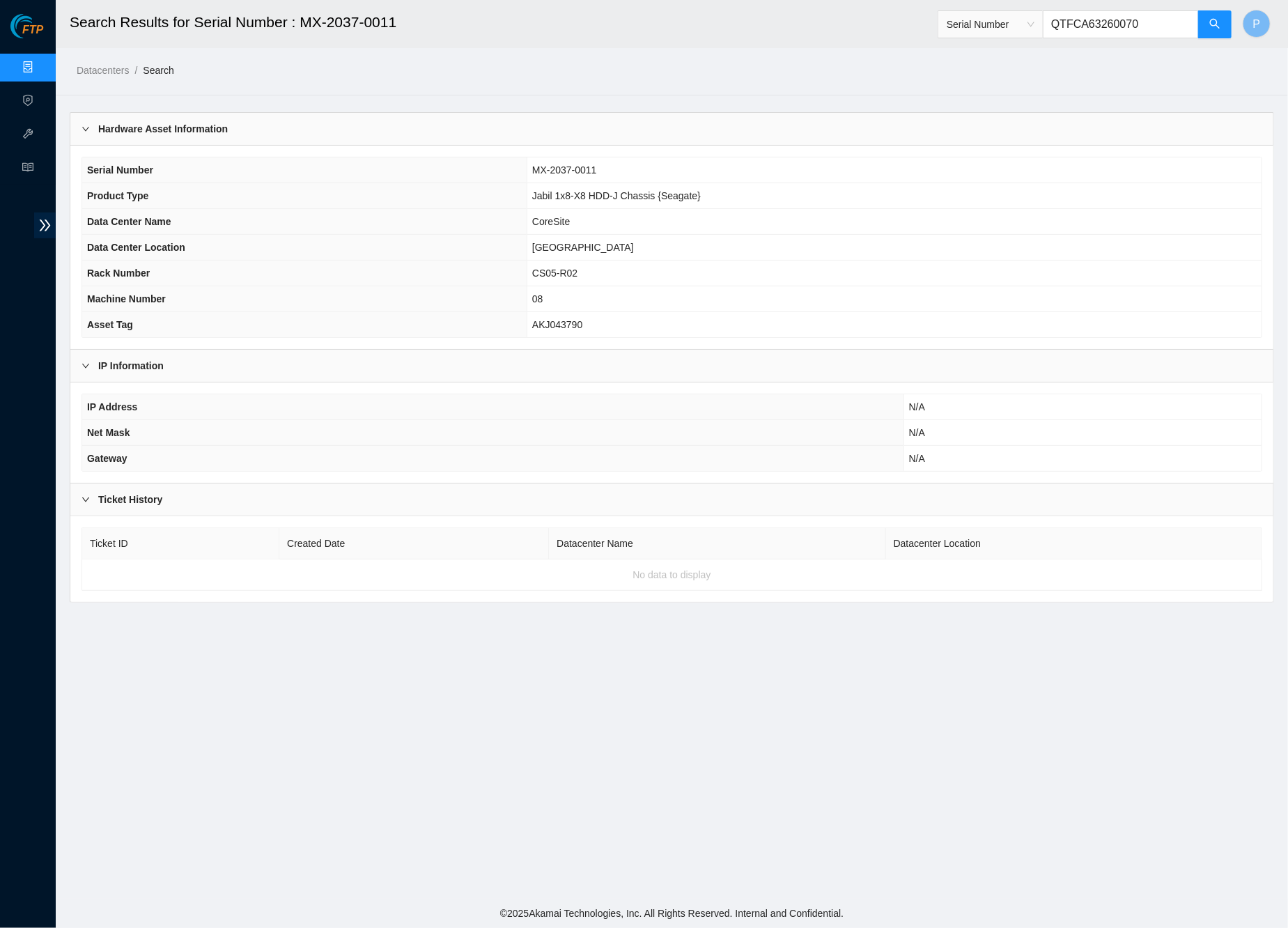
click at [379, 212] on th "Data Center Name" at bounding box center [305, 221] width 444 height 26
click at [1112, 16] on input "QTFCA63260070" at bounding box center [1120, 24] width 156 height 27
paste input "MX-2037-0011"
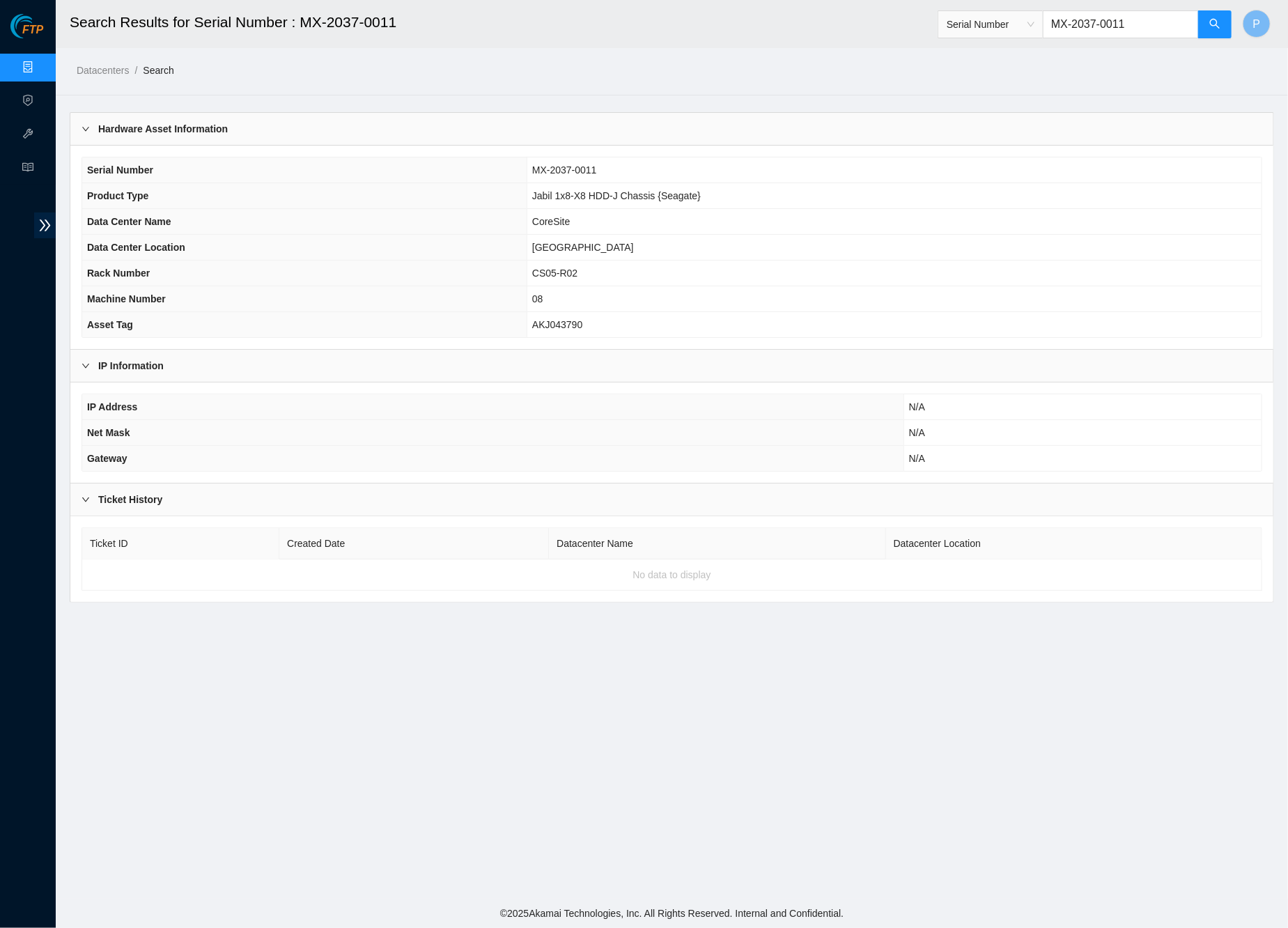
type input "MX-2037-0011"
drag, startPoint x: 575, startPoint y: 269, endPoint x: 509, endPoint y: 265, distance: 66.1
click at [509, 265] on tr "Rack Number CS05-R02" at bounding box center [672, 273] width 1179 height 26
click at [509, 265] on th "Rack Number" at bounding box center [305, 273] width 444 height 26
drag, startPoint x: 590, startPoint y: 267, endPoint x: 527, endPoint y: 267, distance: 63.0
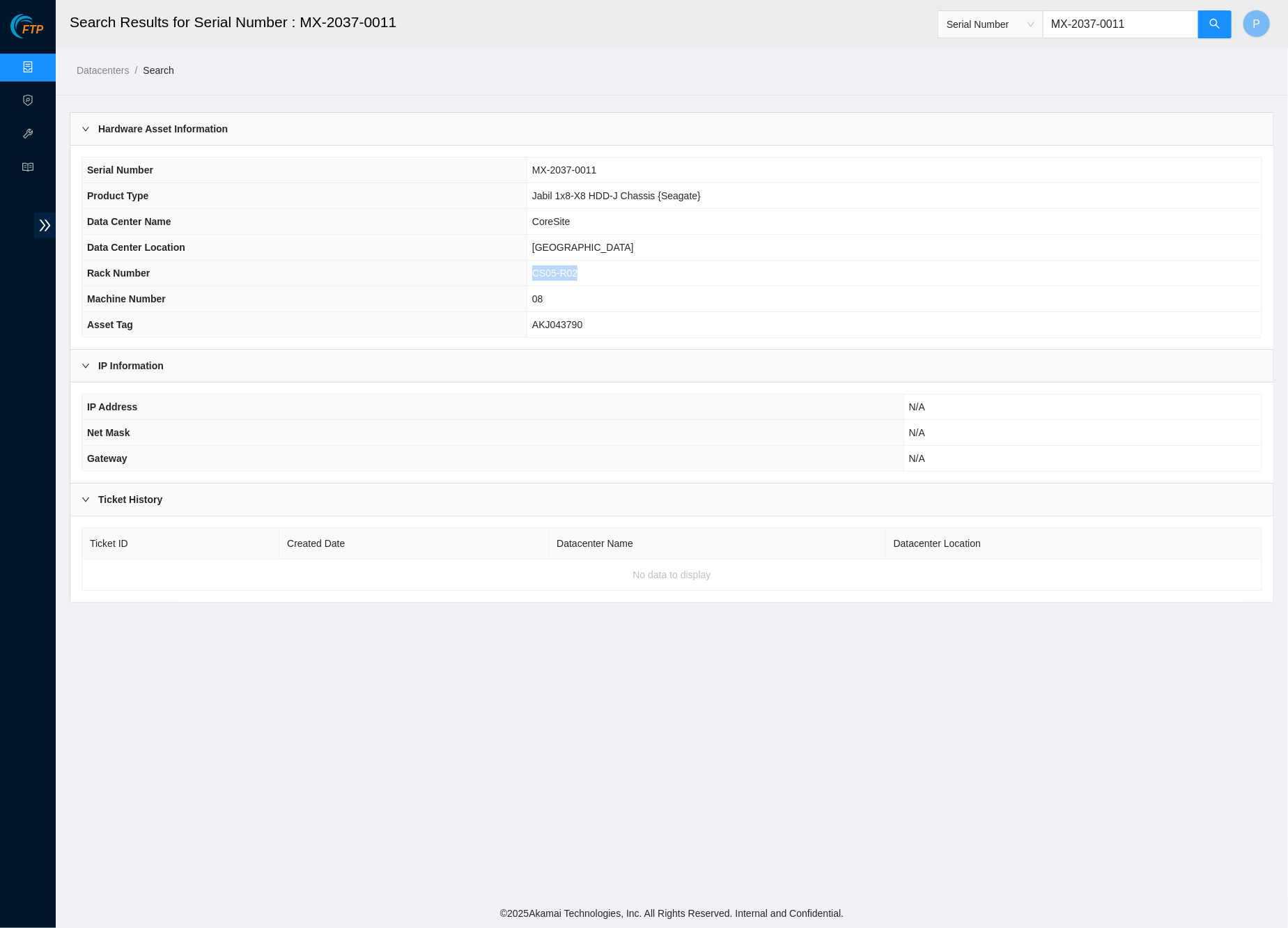
click at [527, 267] on td "CS05-R02" at bounding box center [894, 273] width 735 height 26
copy span "CS05-R02"
click at [354, 210] on th "Data Center Name" at bounding box center [305, 221] width 444 height 26
click at [570, 275] on span "CS05-R02" at bounding box center [555, 273] width 46 height 11
click at [590, 269] on td "CS05-R02" at bounding box center [894, 273] width 735 height 26
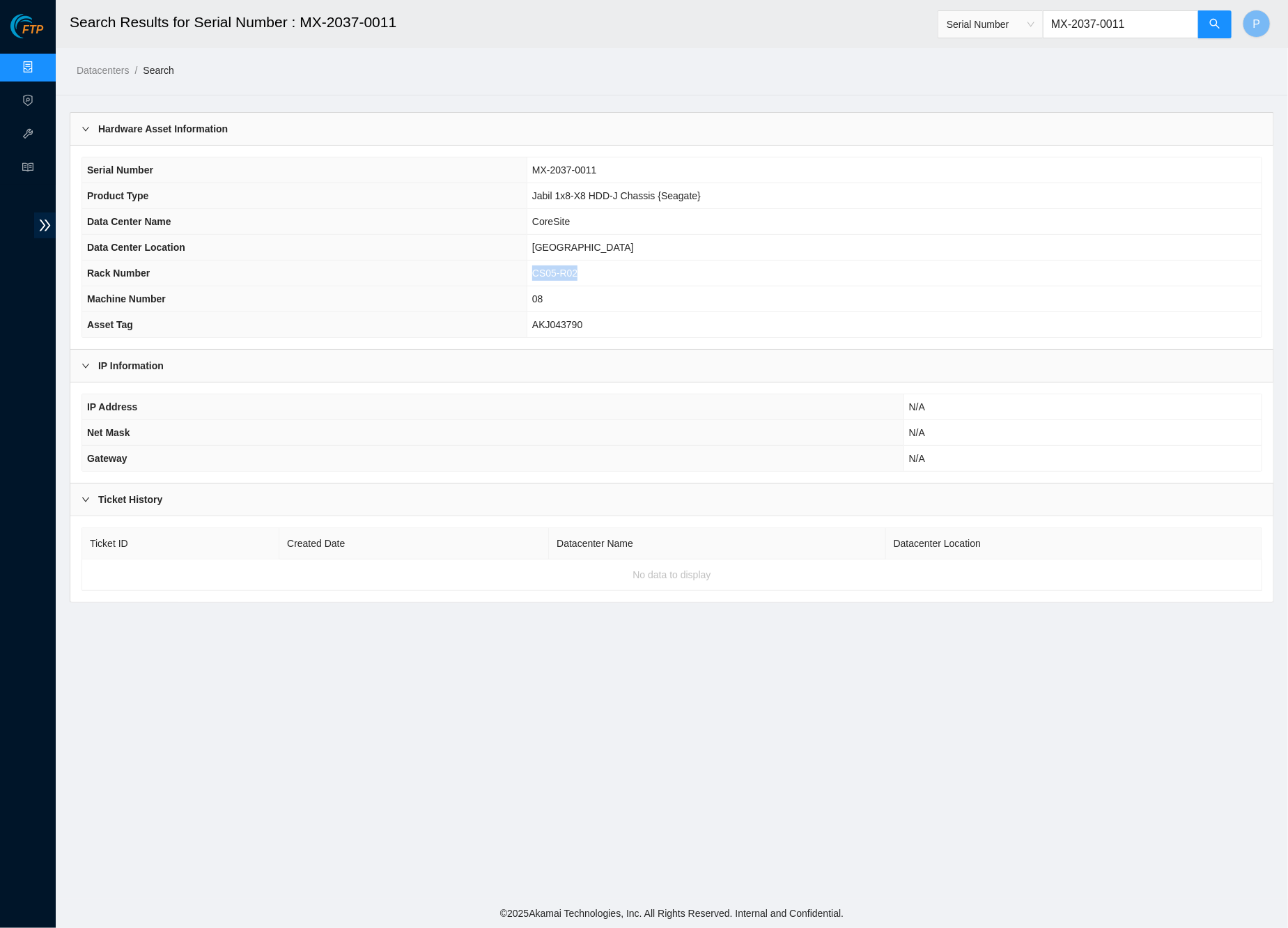
drag, startPoint x: 586, startPoint y: 269, endPoint x: 527, endPoint y: 269, distance: 59.0
click at [527, 269] on td "CS05-R02" at bounding box center [894, 273] width 735 height 26
copy span "CS05-R02"
click at [412, 250] on th "Data Center Location" at bounding box center [305, 247] width 444 height 26
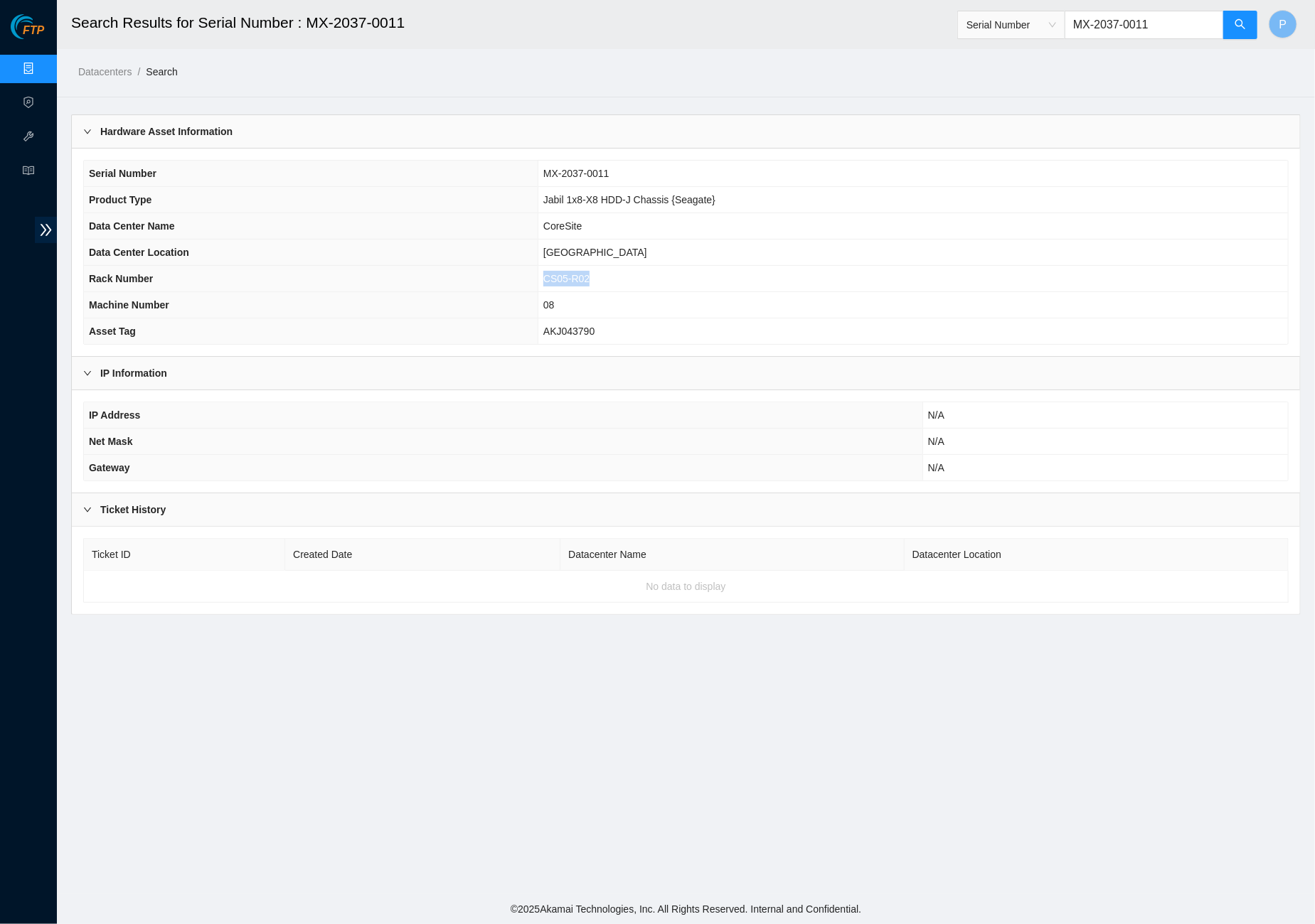
drag, startPoint x: 601, startPoint y: 273, endPoint x: 538, endPoint y: 273, distance: 63.0
click at [538, 273] on td "CS05-R02" at bounding box center [913, 279] width 750 height 26
copy span "CS05-R02"
click at [490, 240] on th "Data Center Location" at bounding box center [311, 252] width 454 height 26
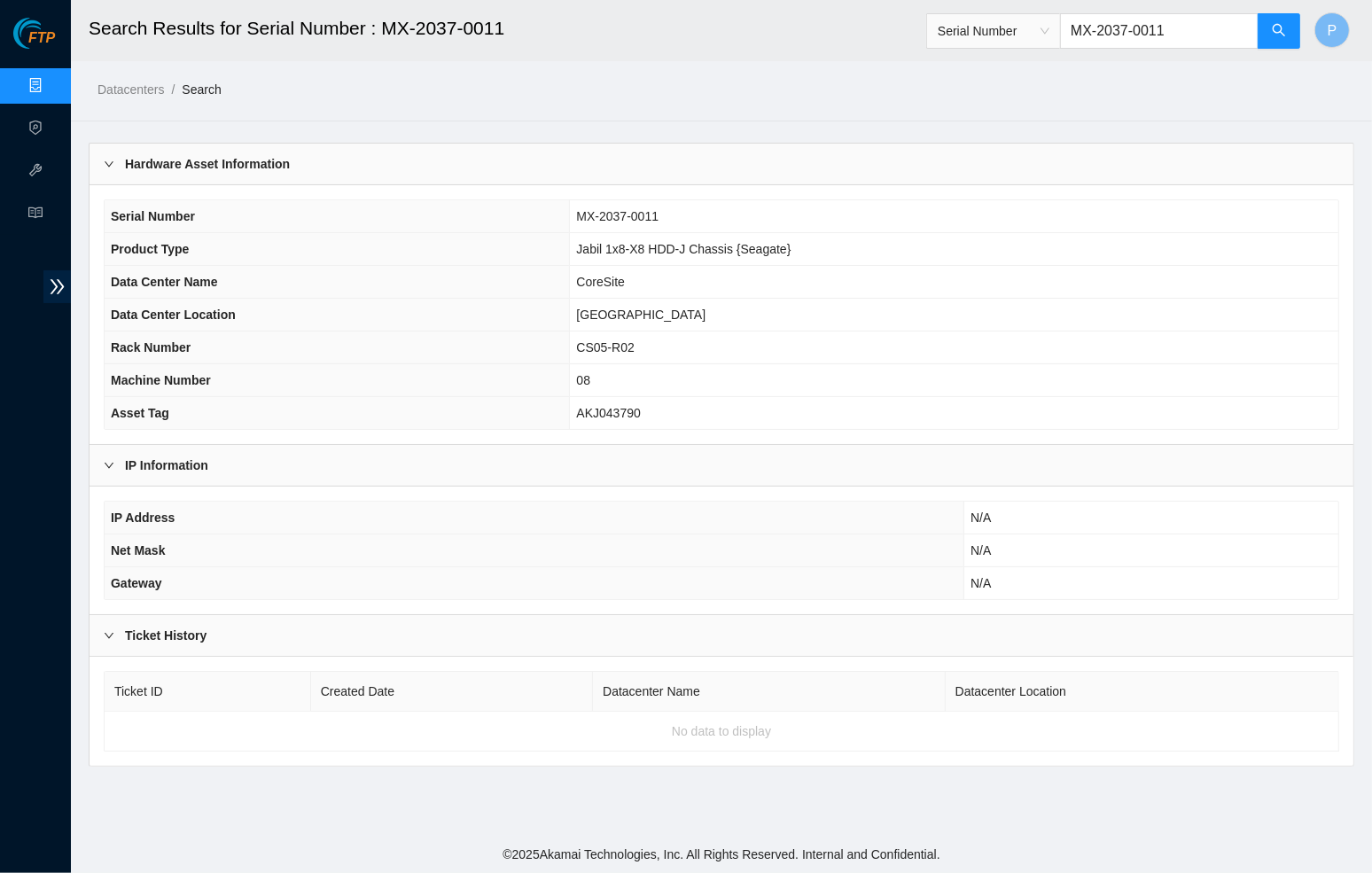
click at [485, 99] on main "Search Results for Serial Number : MX-2037-0011 Serial Number MX-2037-0011 P Da…" at bounding box center [721, 418] width 1301 height 836
click at [1042, 28] on span "Serial Number" at bounding box center [994, 31] width 112 height 27
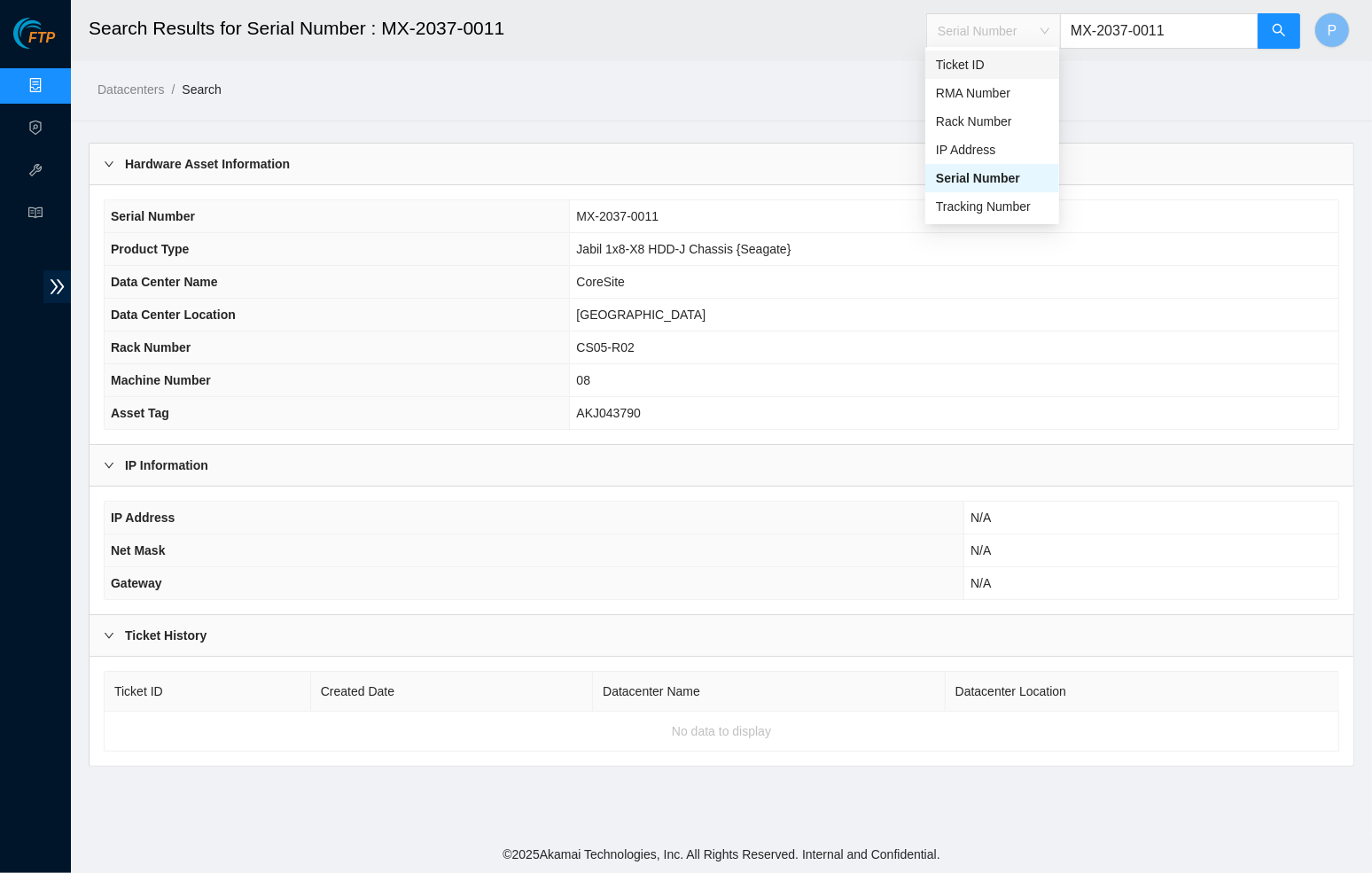
click at [997, 63] on div "Ticket ID" at bounding box center [992, 65] width 113 height 20
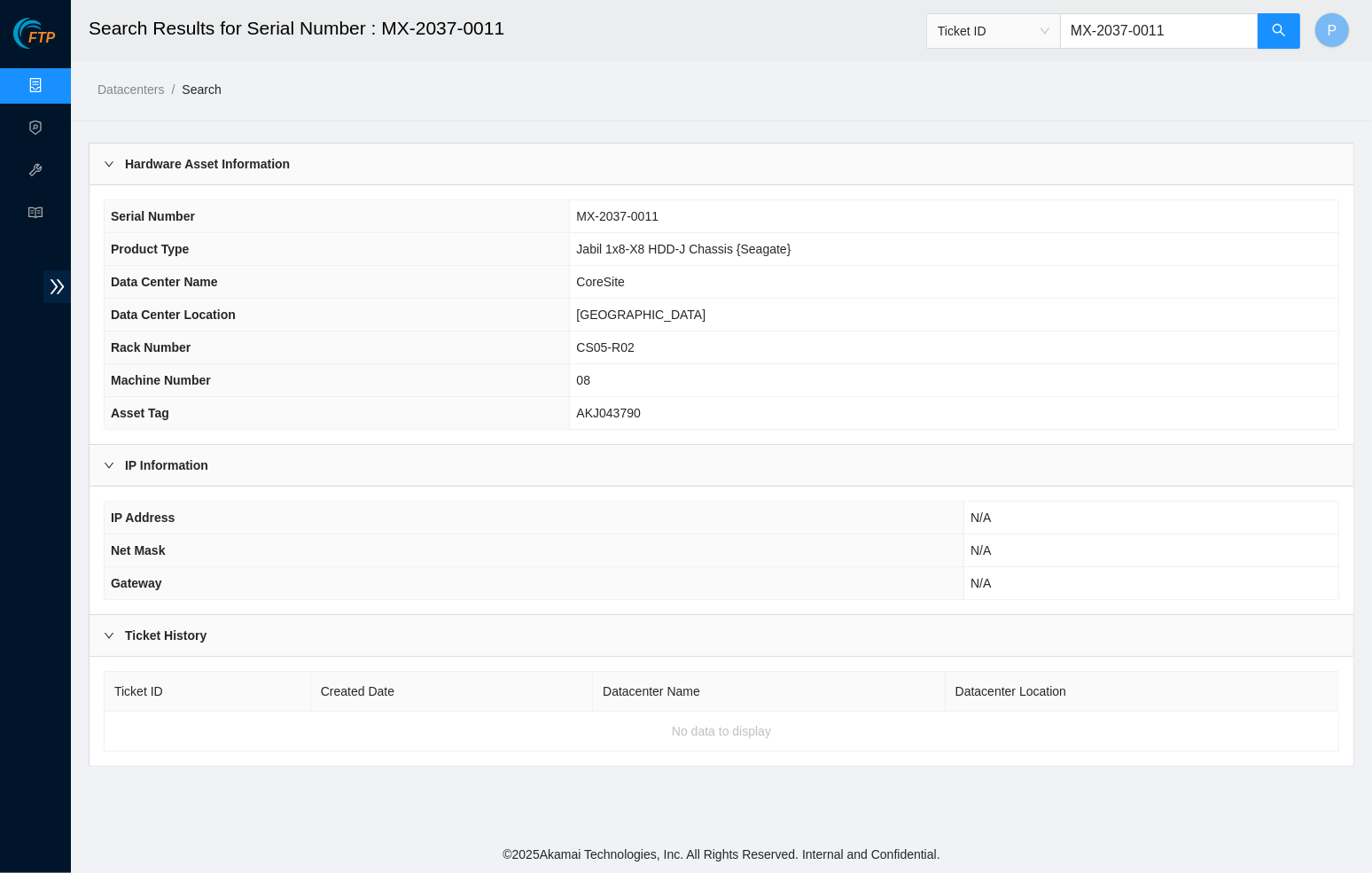
click at [1168, 43] on input "MX-2037-0011" at bounding box center [1159, 30] width 199 height 35
paste input "B-V-5TNV91U"
type input "B-V-5TNV91U"
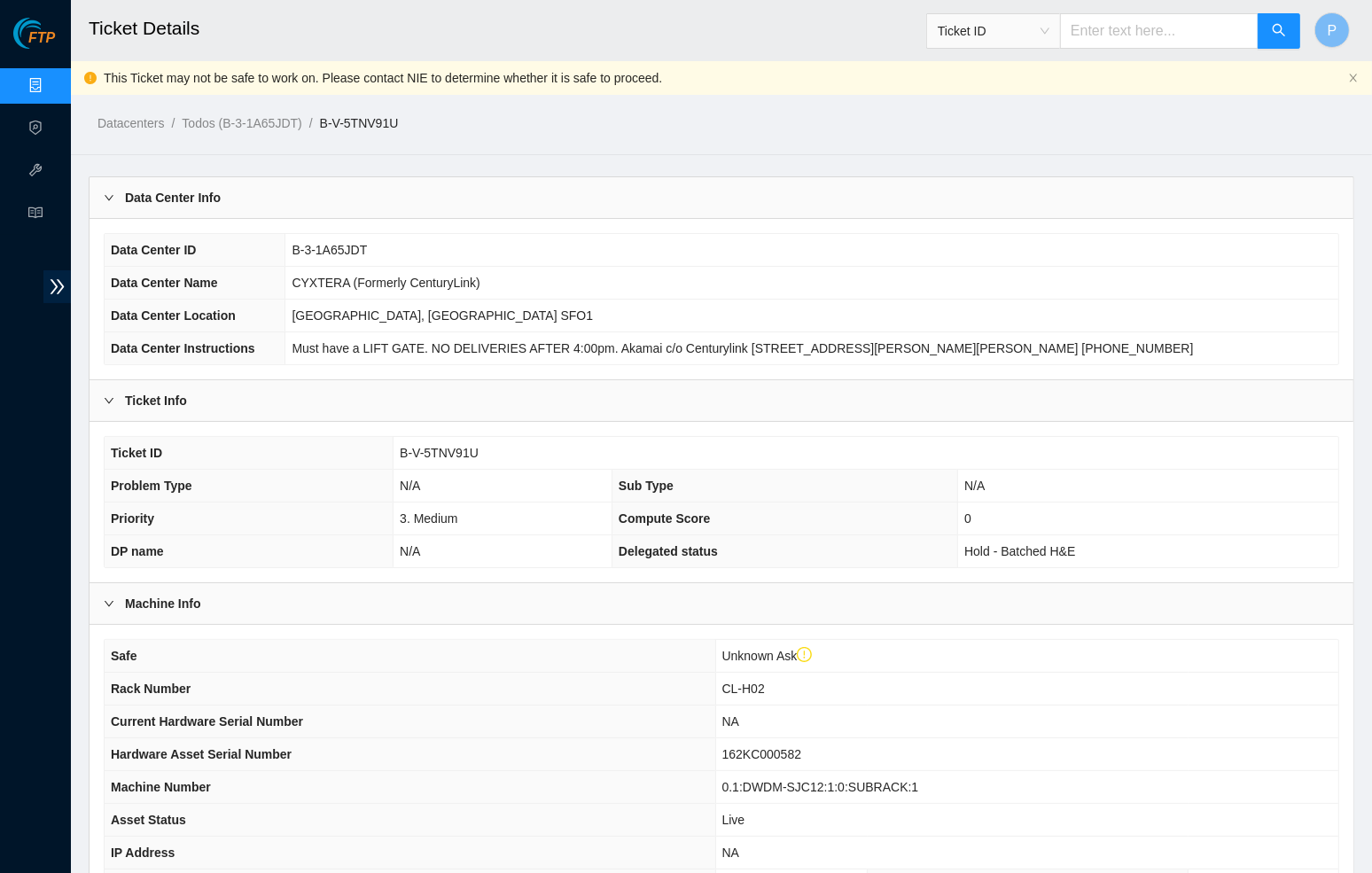
click at [616, 115] on ol "Datacenters / Todos (B-3-1A65JDT) / B-V-5TNV91U /" at bounding box center [573, 124] width 949 height 20
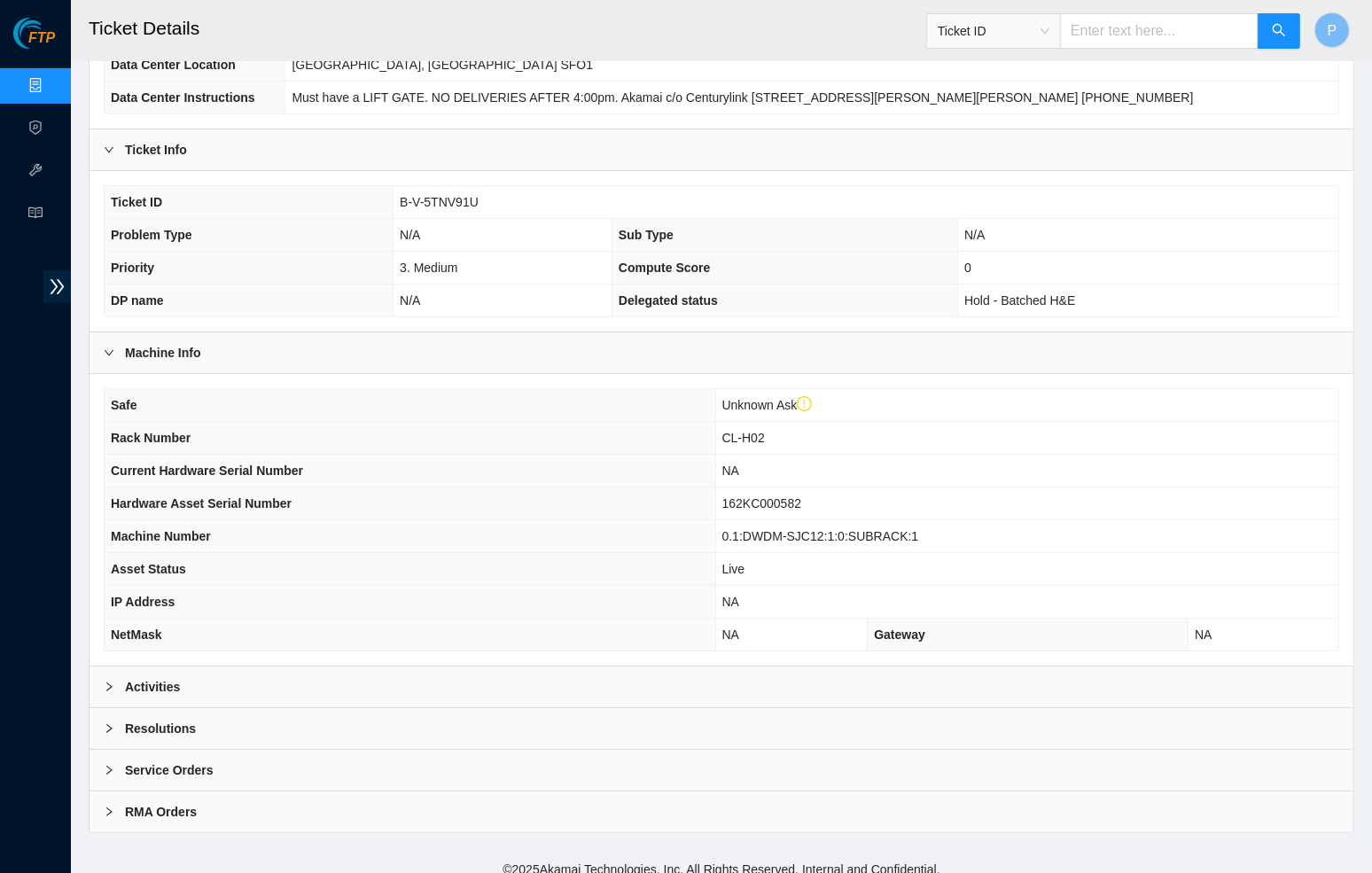
scroll to position [250, 0]
click at [512, 672] on div "Activities" at bounding box center [721, 687] width 1264 height 41
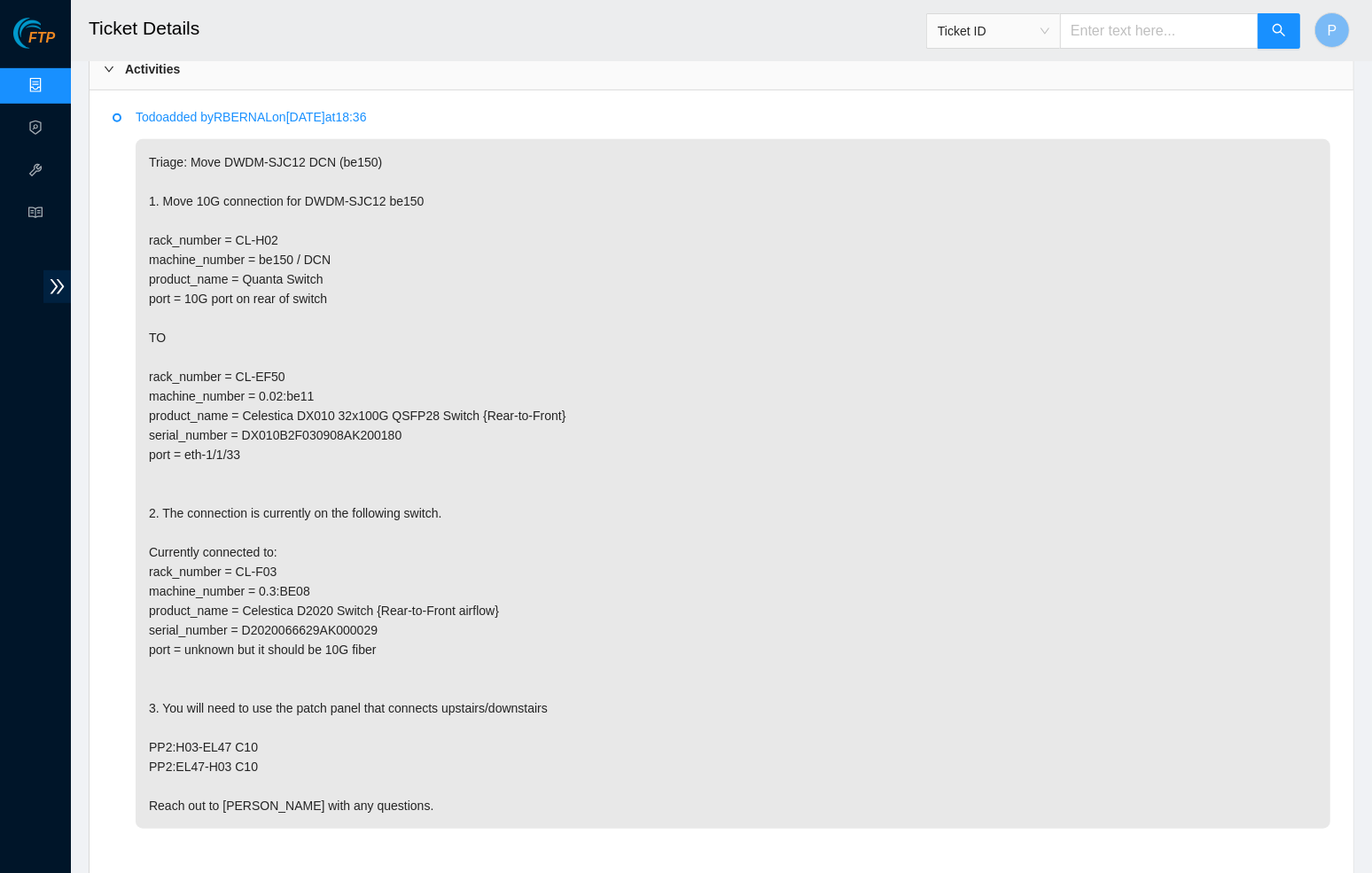
scroll to position [869, 0]
